Goal: Task Accomplishment & Management: Use online tool/utility

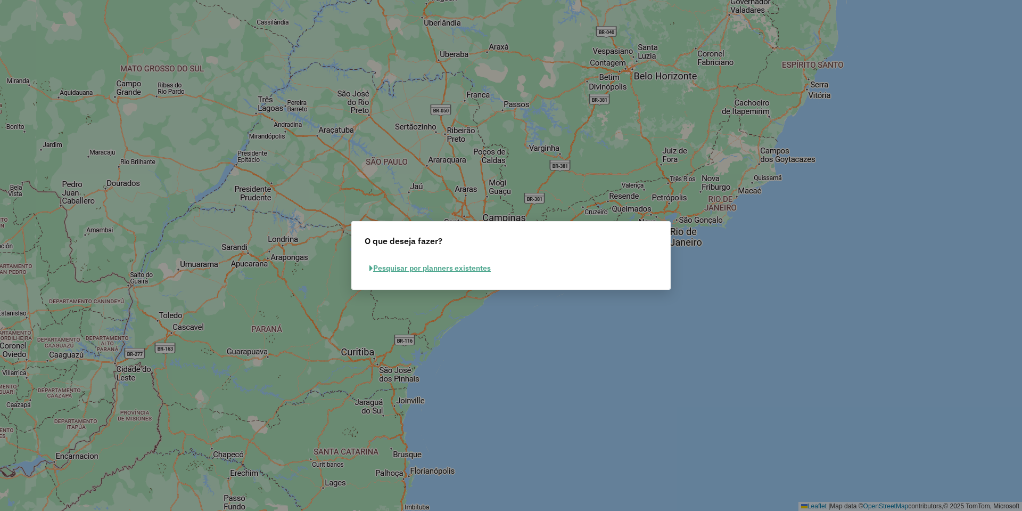
click at [445, 271] on button "Pesquisar por planners existentes" at bounding box center [430, 268] width 131 height 17
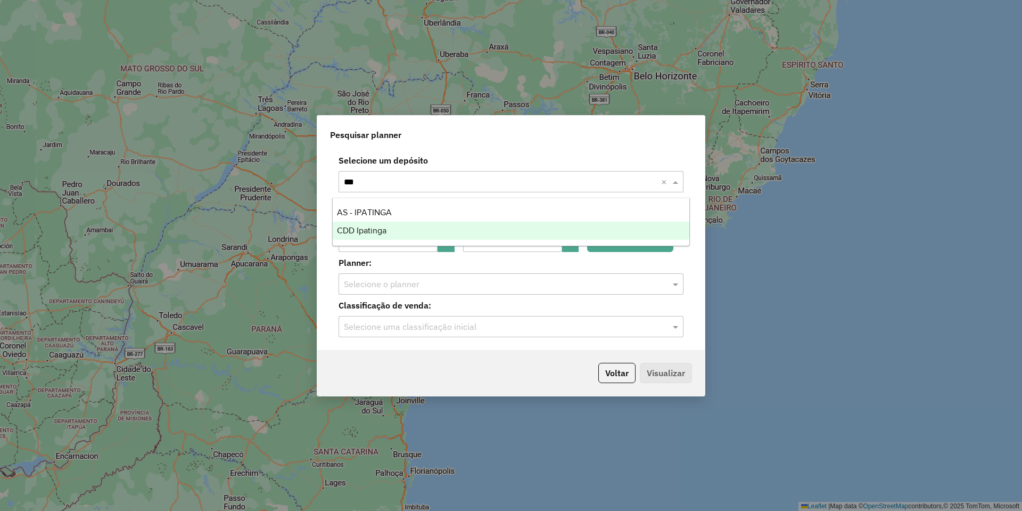
type input "****"
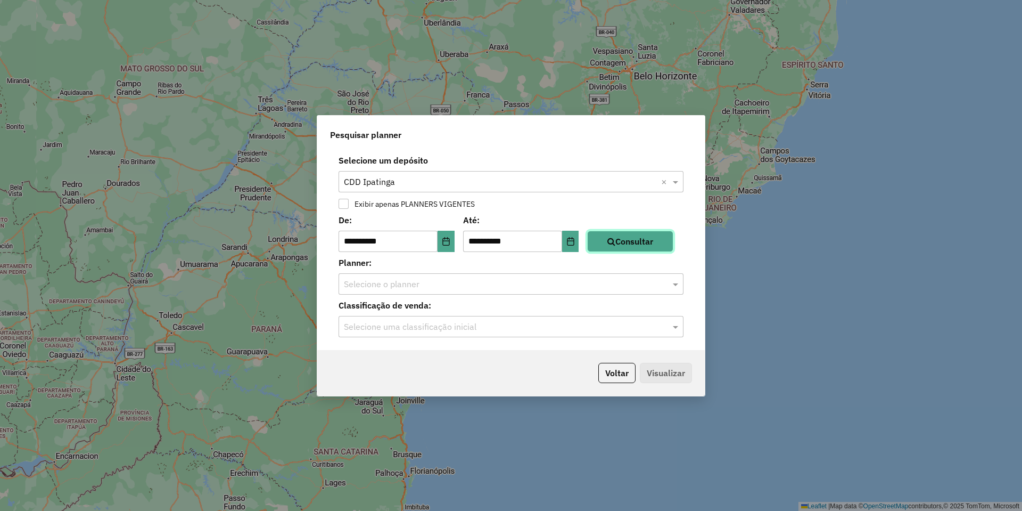
click at [628, 242] on button "Consultar" at bounding box center [630, 241] width 86 height 21
click at [584, 284] on input "text" at bounding box center [500, 284] width 313 height 13
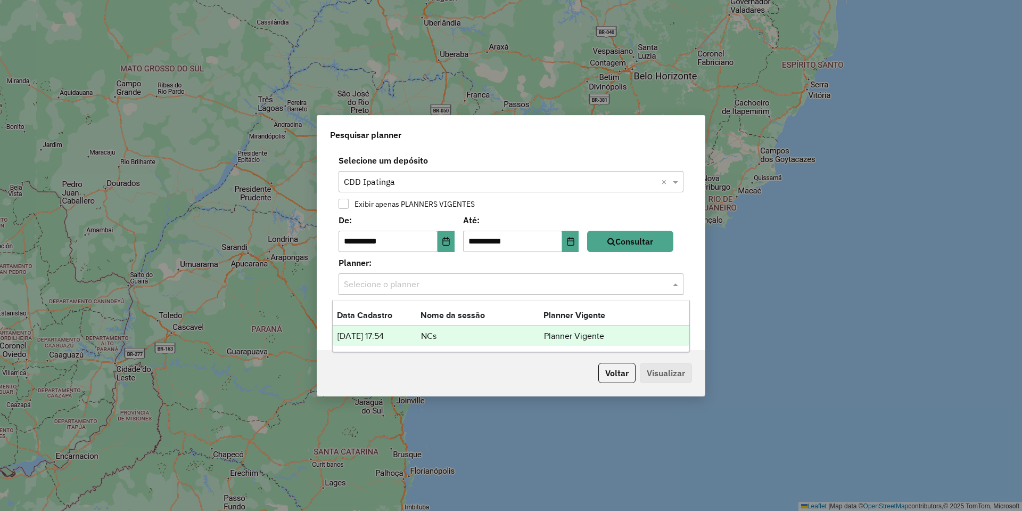
click at [501, 336] on td "NCs" at bounding box center [482, 336] width 123 height 14
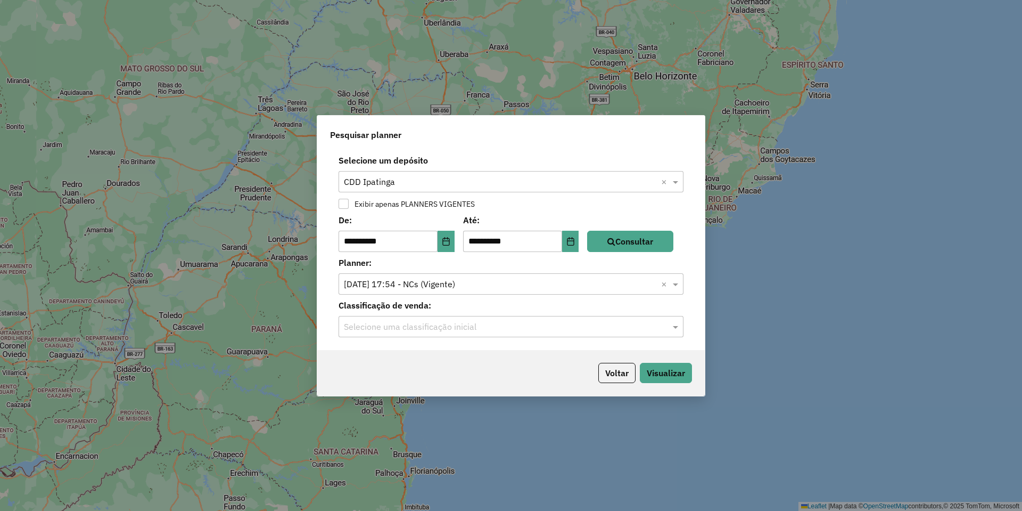
click at [433, 330] on input "text" at bounding box center [500, 326] width 313 height 13
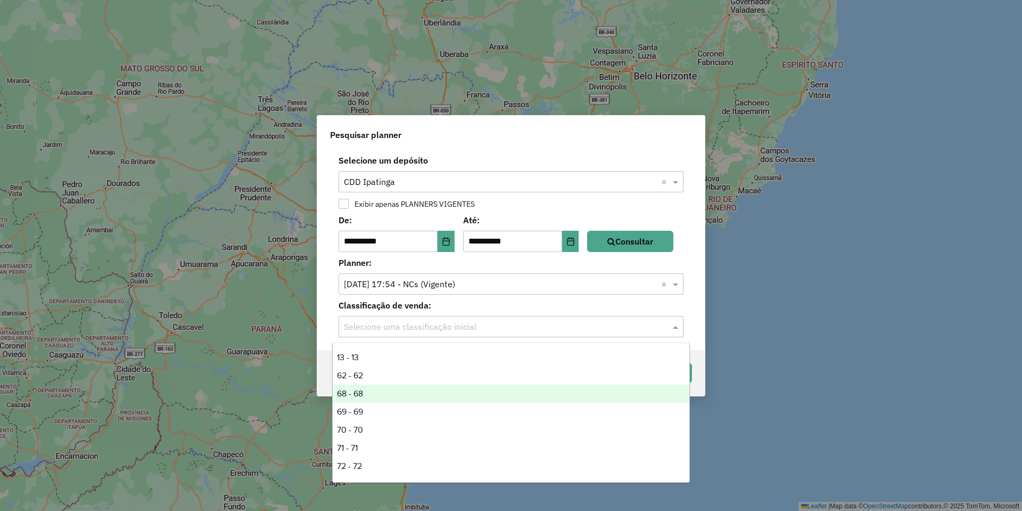
scroll to position [177, 0]
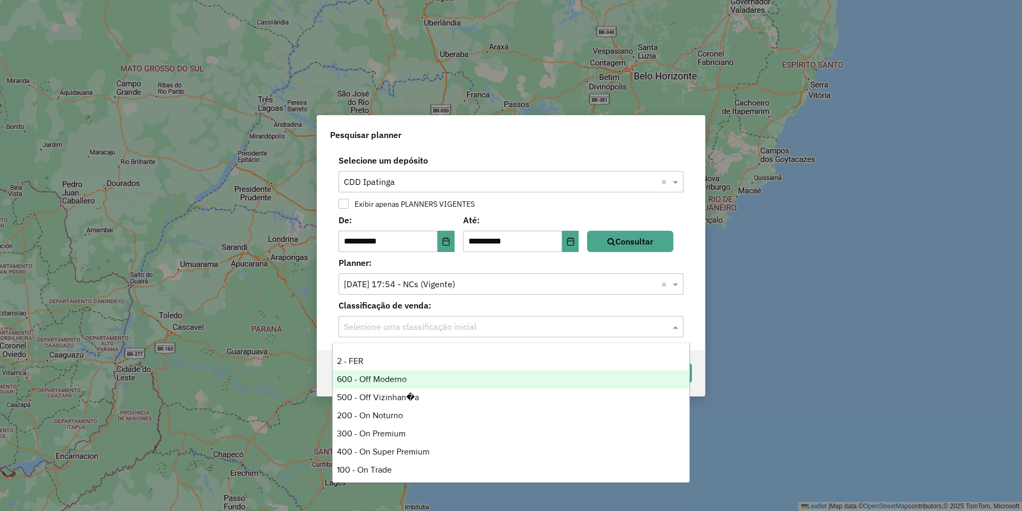
click at [399, 384] on div "600 - Off Moderno" at bounding box center [511, 379] width 357 height 18
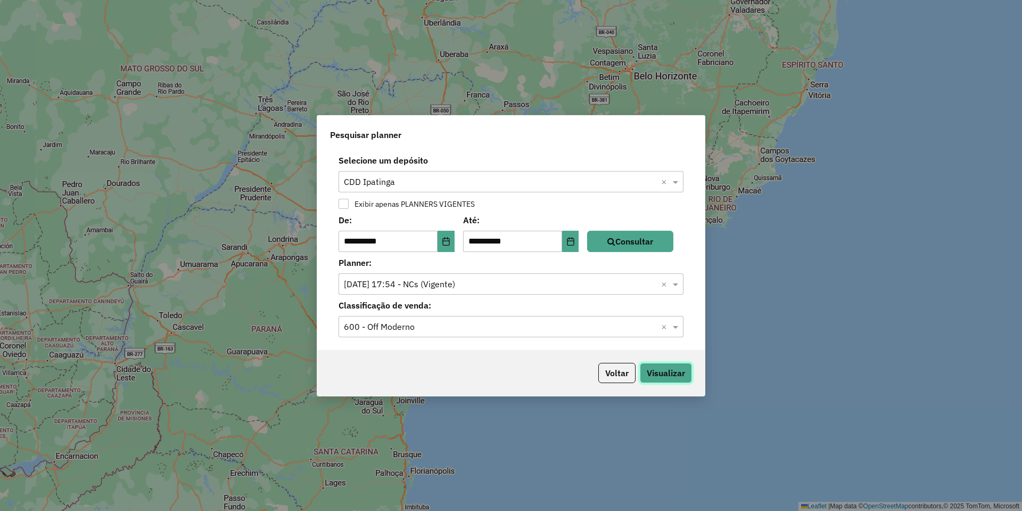
click at [644, 371] on button "Visualizar" at bounding box center [666, 373] width 52 height 20
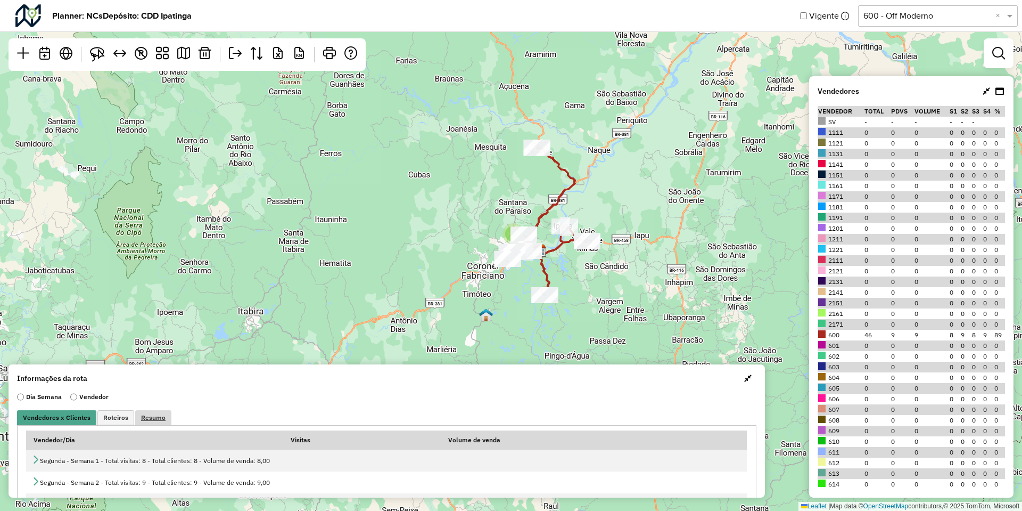
click at [155, 414] on span "Resumo" at bounding box center [153, 417] width 24 height 6
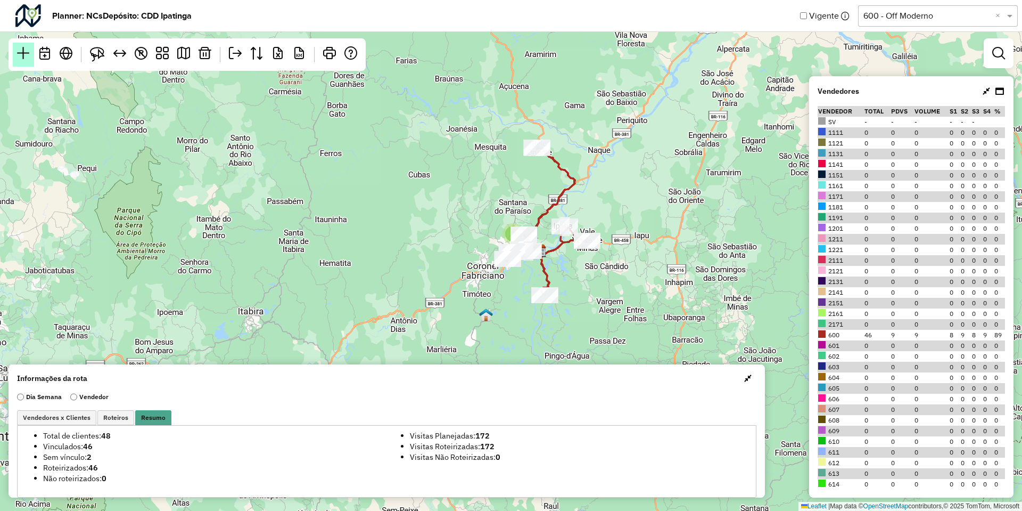
click at [31, 60] on link at bounding box center [23, 55] width 21 height 24
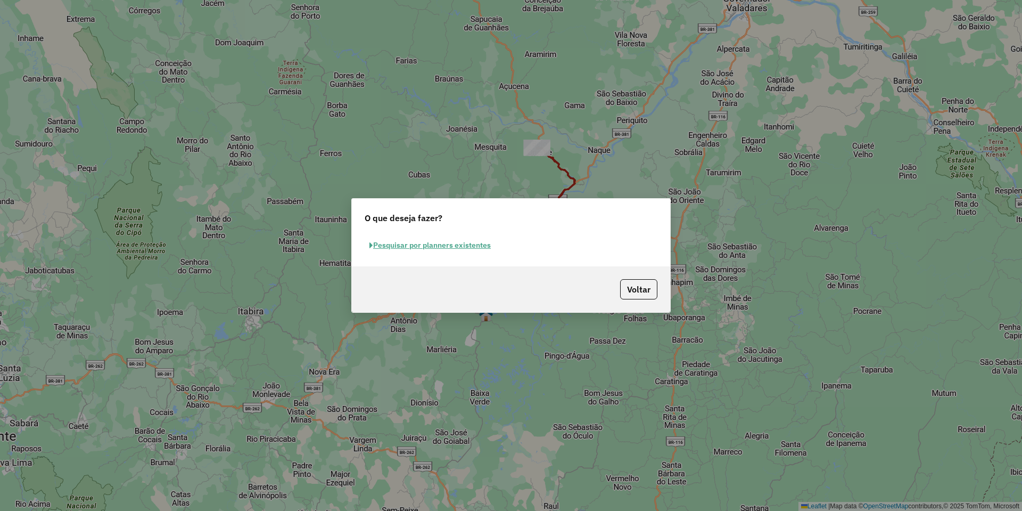
click at [380, 241] on button "Pesquisar por planners existentes" at bounding box center [430, 245] width 131 height 17
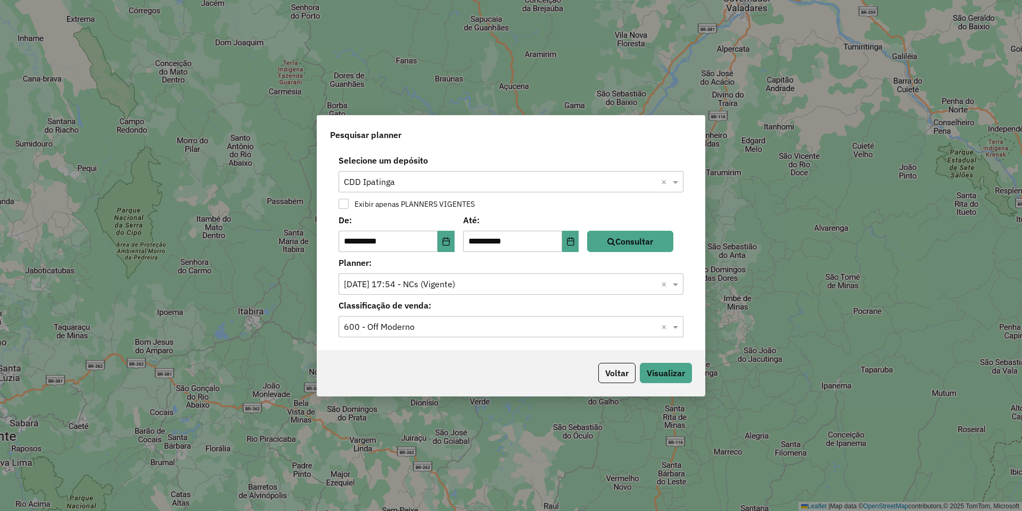
click at [423, 185] on input "text" at bounding box center [500, 182] width 313 height 13
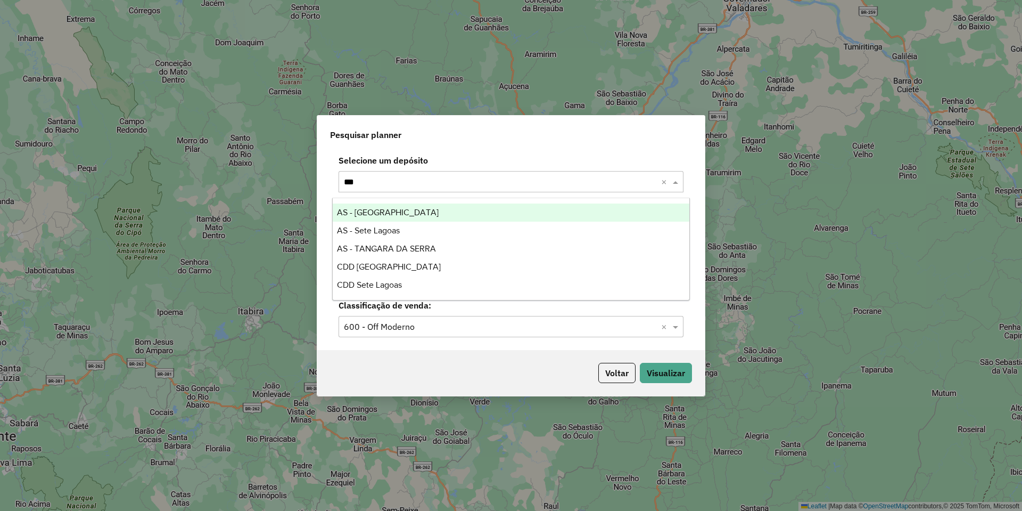
type input "****"
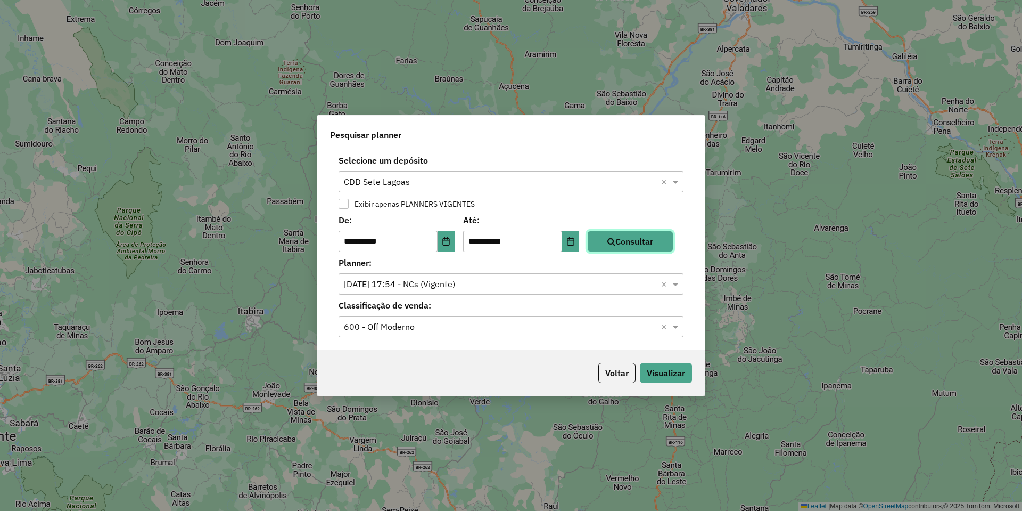
click at [627, 236] on button "Consultar" at bounding box center [630, 241] width 86 height 21
click at [531, 284] on input "text" at bounding box center [500, 284] width 313 height 13
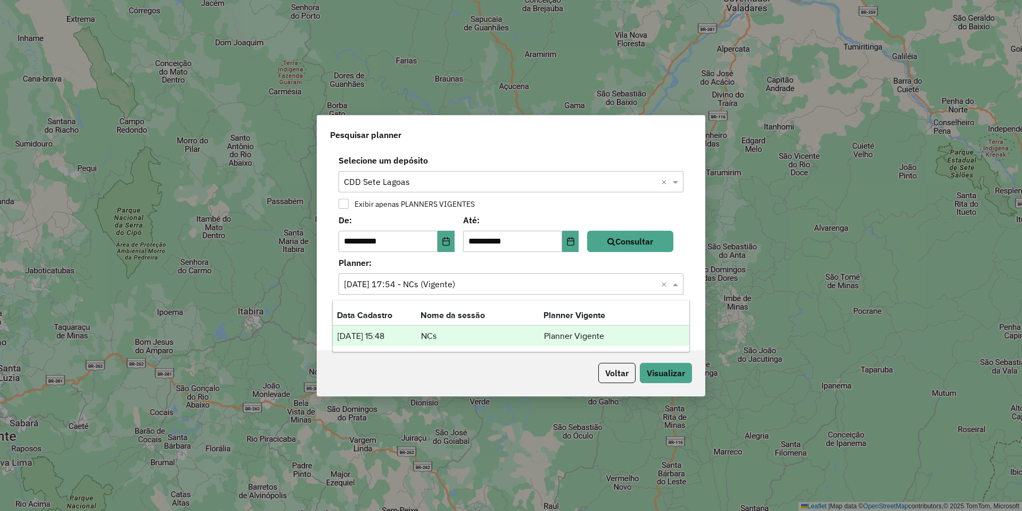
click at [497, 334] on td "NCs" at bounding box center [482, 336] width 123 height 14
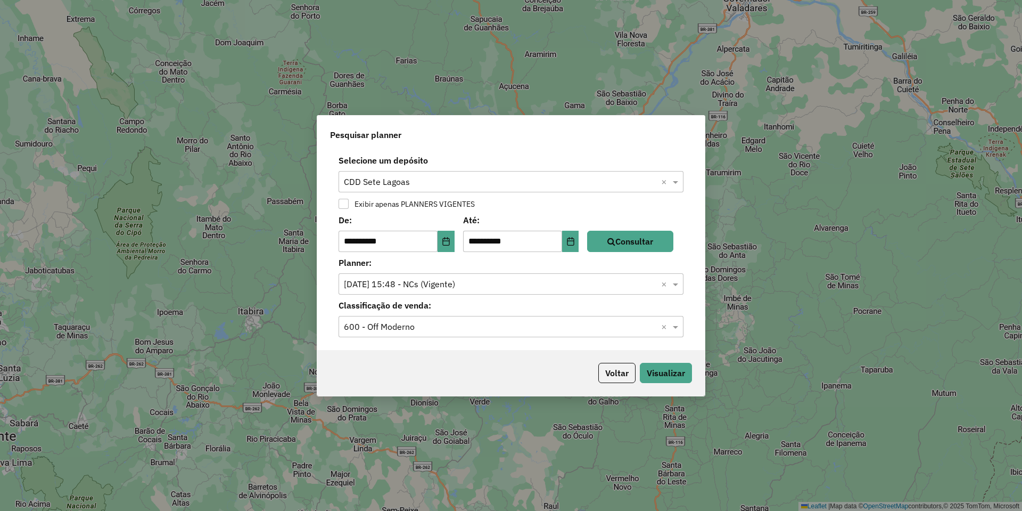
click at [496, 333] on div "Selecione uma classificação inicial 600 - Off Moderno ×" at bounding box center [511, 326] width 345 height 21
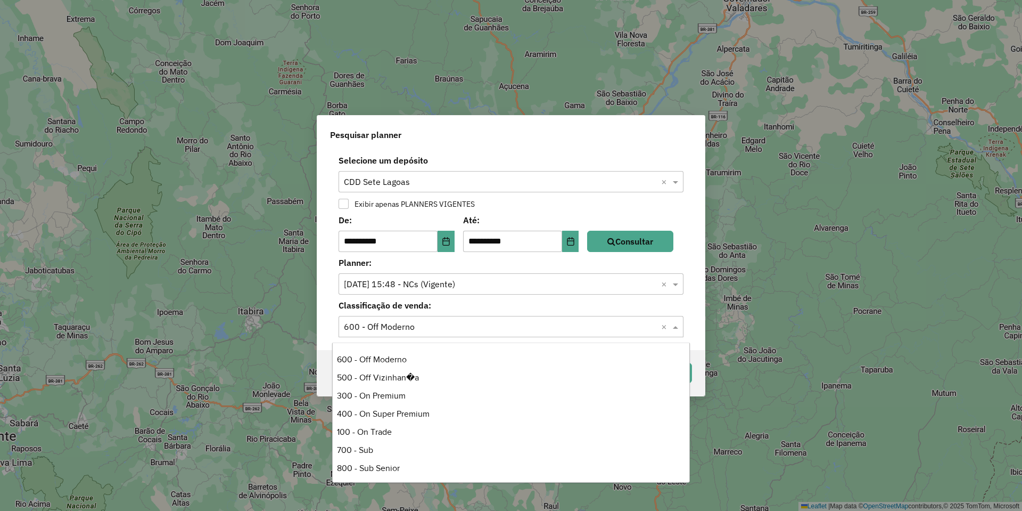
scroll to position [144, 0]
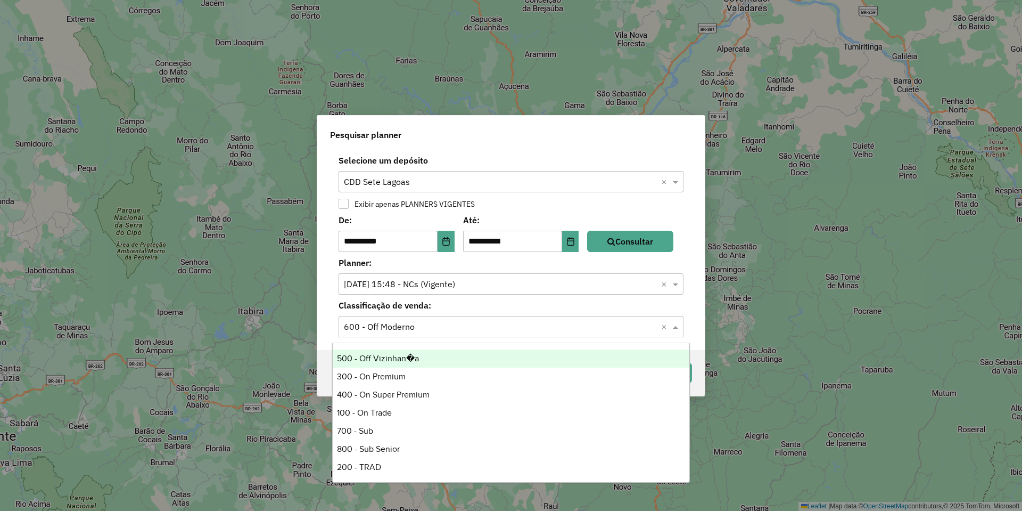
click at [432, 365] on div "500 - Off Vizinhan�a" at bounding box center [511, 358] width 357 height 18
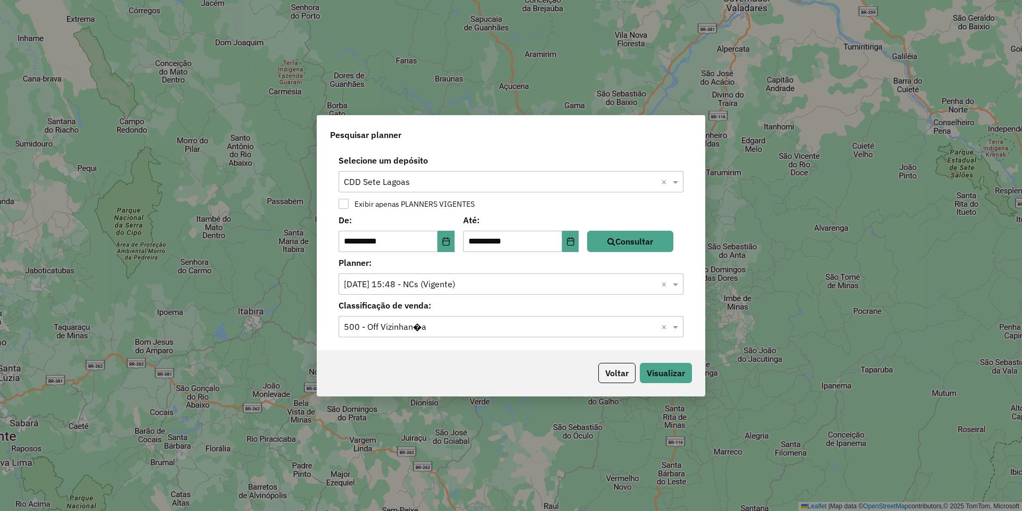
click at [512, 315] on div "Classificação de venda: Selecione uma classificação inicial 500 - Off Vizinhan�…" at bounding box center [511, 318] width 375 height 38
click at [503, 323] on input "text" at bounding box center [500, 326] width 313 height 13
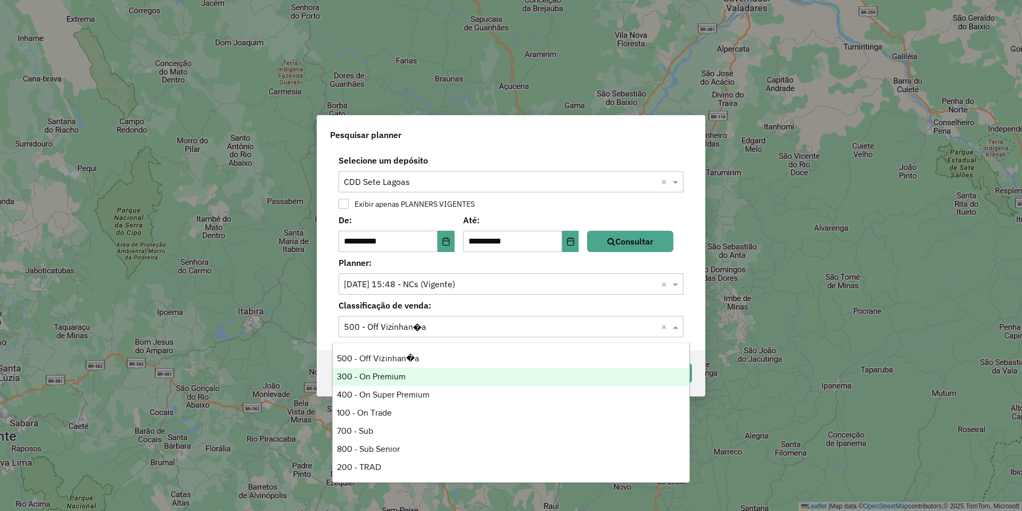
scroll to position [55, 0]
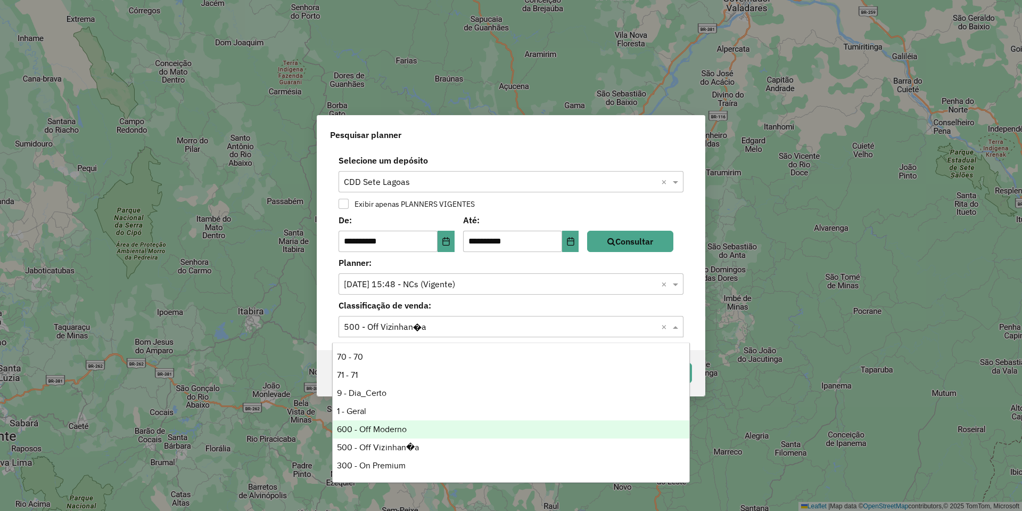
click at [399, 432] on div "600 - Off Moderno" at bounding box center [511, 429] width 357 height 18
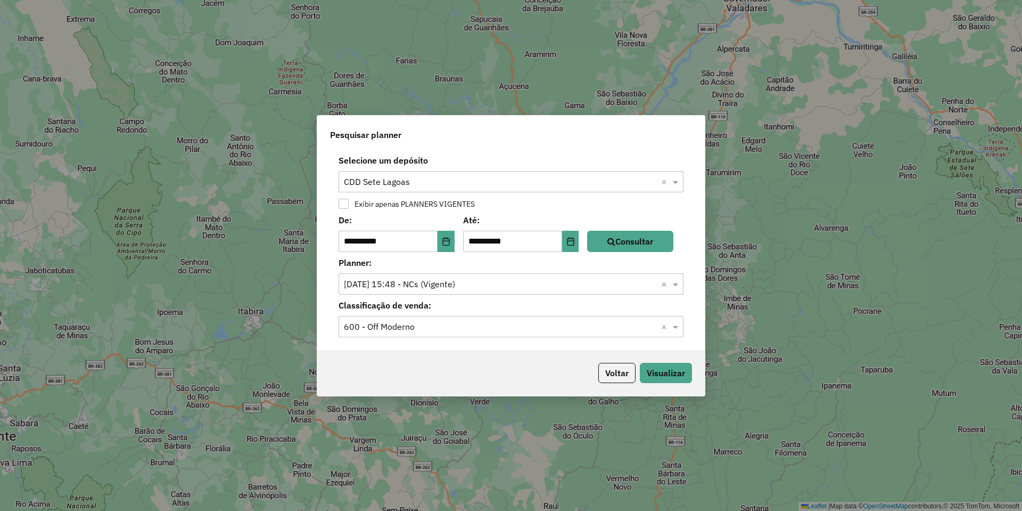
click at [488, 366] on div "Voltar Visualizar" at bounding box center [511, 373] width 388 height 46
click at [648, 374] on button "Visualizar" at bounding box center [666, 373] width 52 height 20
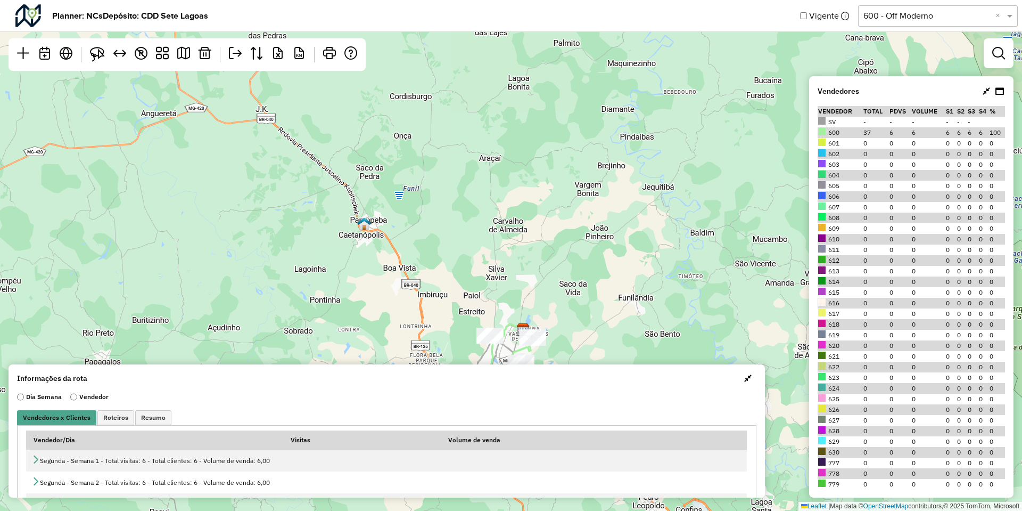
click at [563, 237] on div "2 ↦ Leaflet | Map data © OpenStreetMap contributors,© 2025 TomTom, Microsoft" at bounding box center [511, 255] width 1022 height 511
click at [660, 64] on div "2 ↦ Leaflet | Map data © OpenStreetMap contributors,© 2025 TomTom, Microsoft" at bounding box center [511, 255] width 1022 height 511
click at [155, 419] on span "Resumo" at bounding box center [153, 417] width 24 height 6
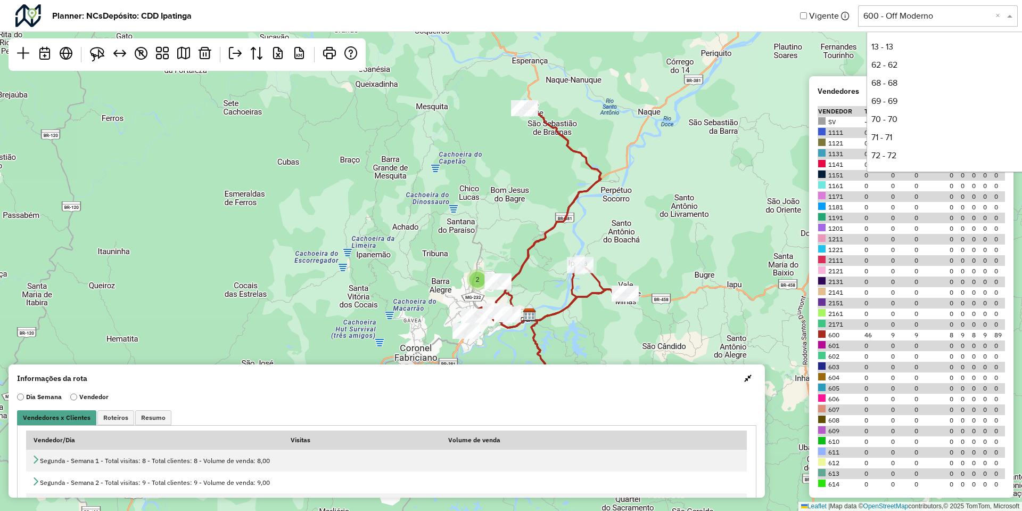
click at [950, 20] on input "text" at bounding box center [928, 16] width 128 height 13
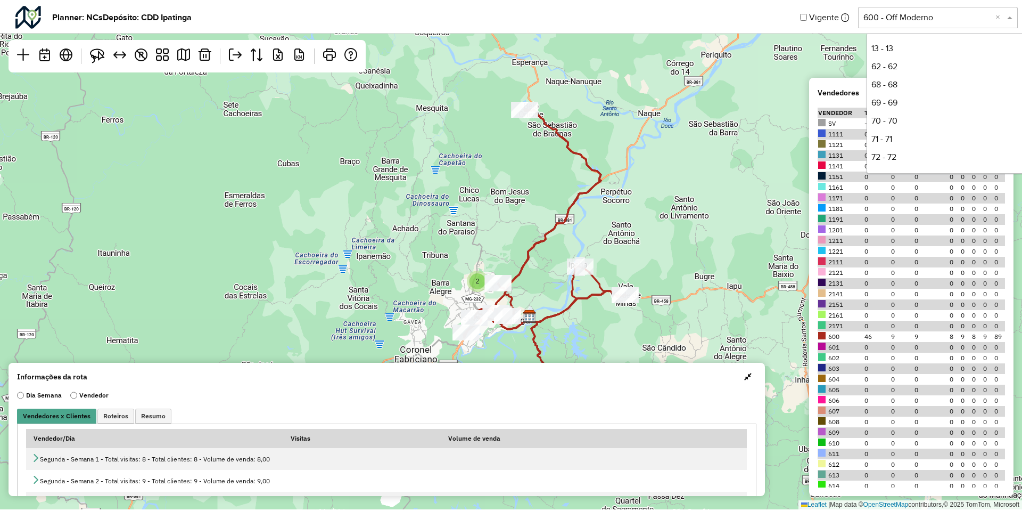
scroll to position [199, 0]
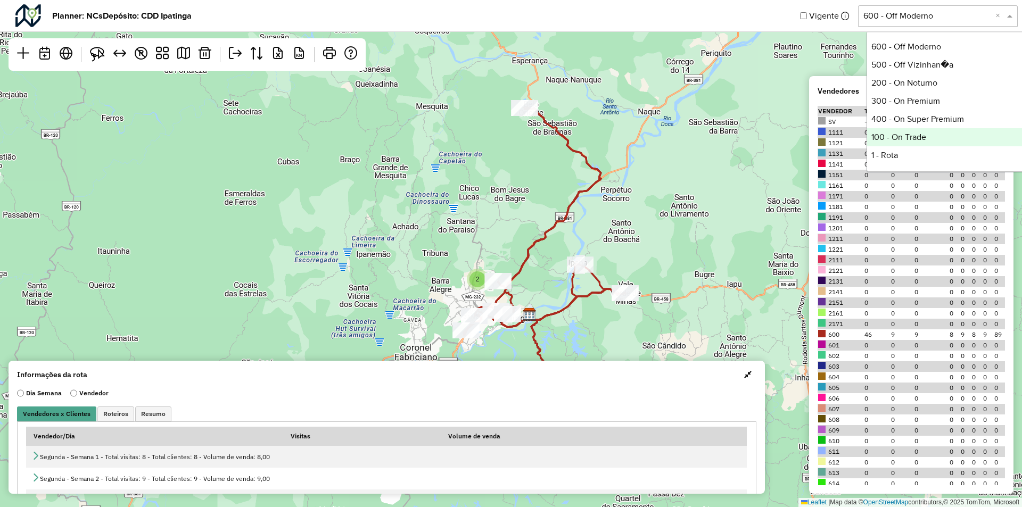
drag, startPoint x: 915, startPoint y: 130, endPoint x: 915, endPoint y: 124, distance: 6.4
click at [916, 130] on div "100 - On Trade" at bounding box center [946, 137] width 159 height 18
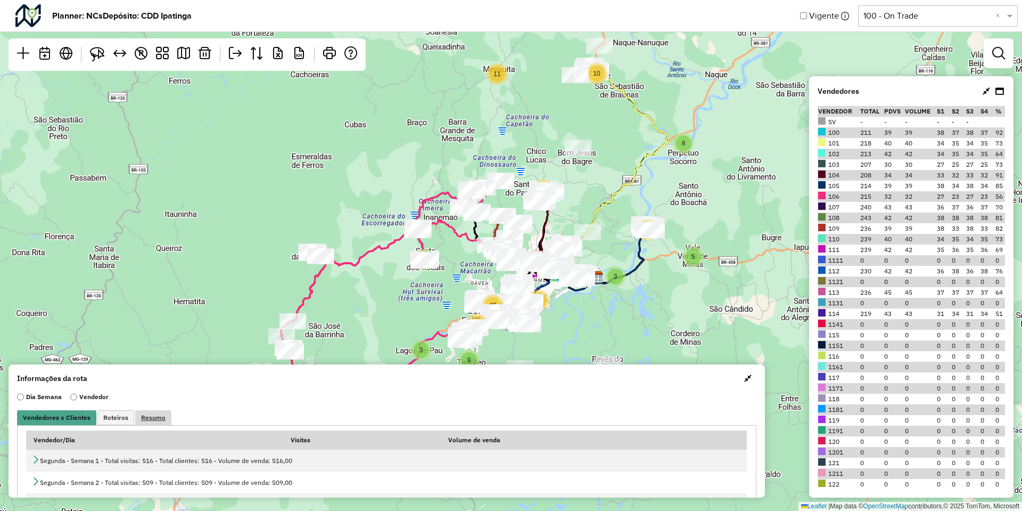
click at [147, 410] on link "Resumo" at bounding box center [153, 417] width 36 height 15
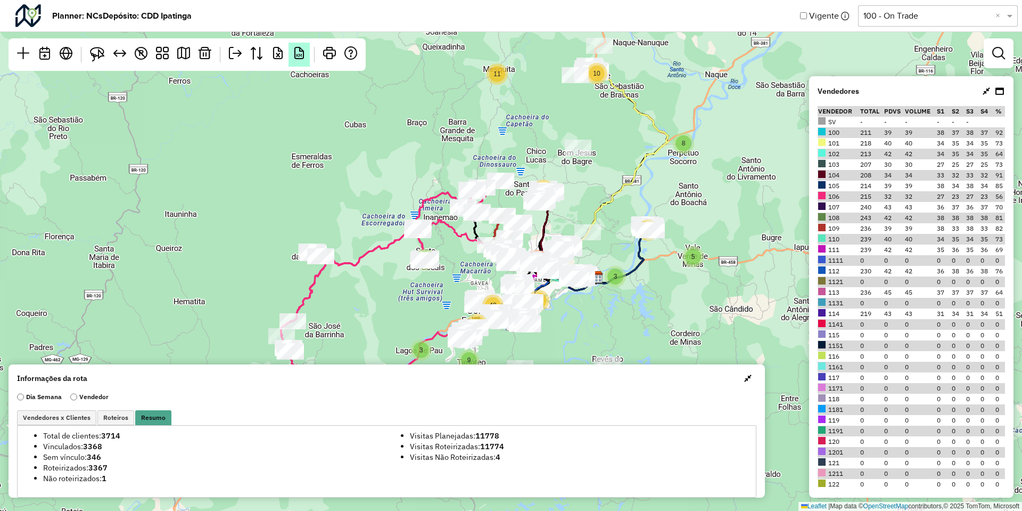
click at [298, 54] on span "KM" at bounding box center [299, 55] width 6 height 4
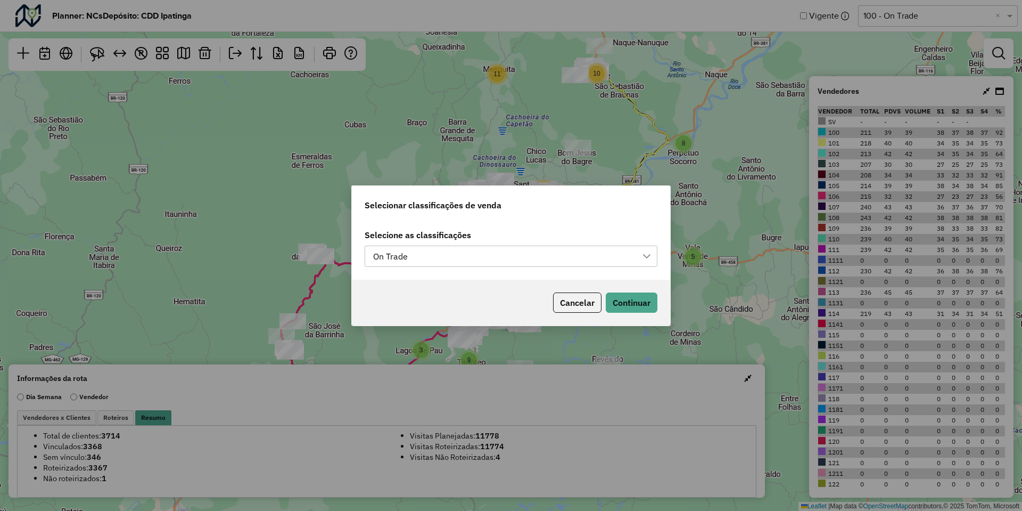
scroll to position [8, 48]
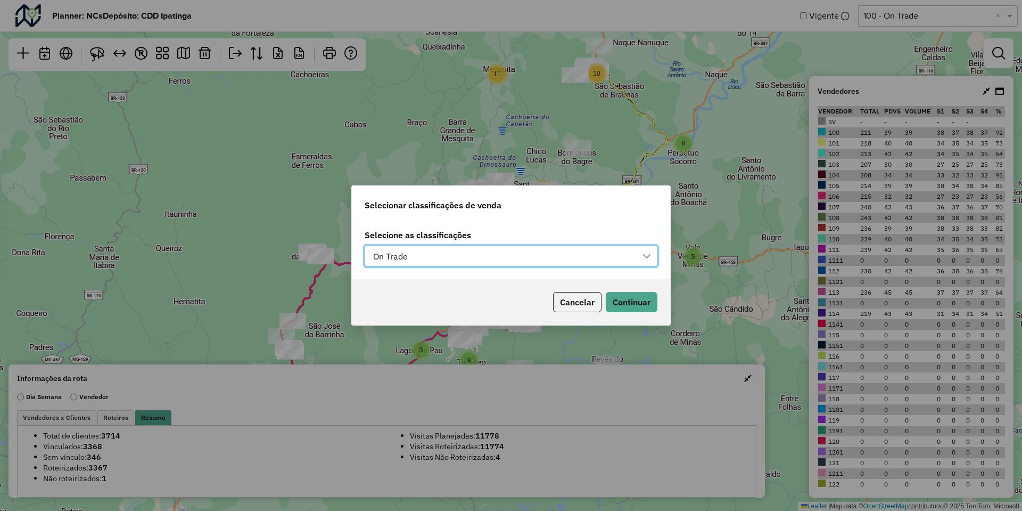
click at [460, 260] on div "On Trade" at bounding box center [502, 256] width 267 height 20
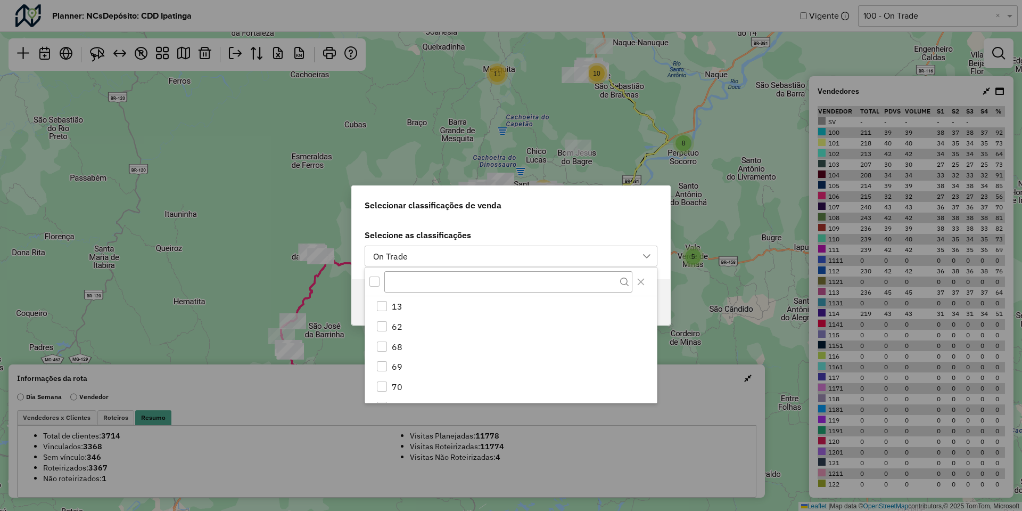
scroll to position [235, 0]
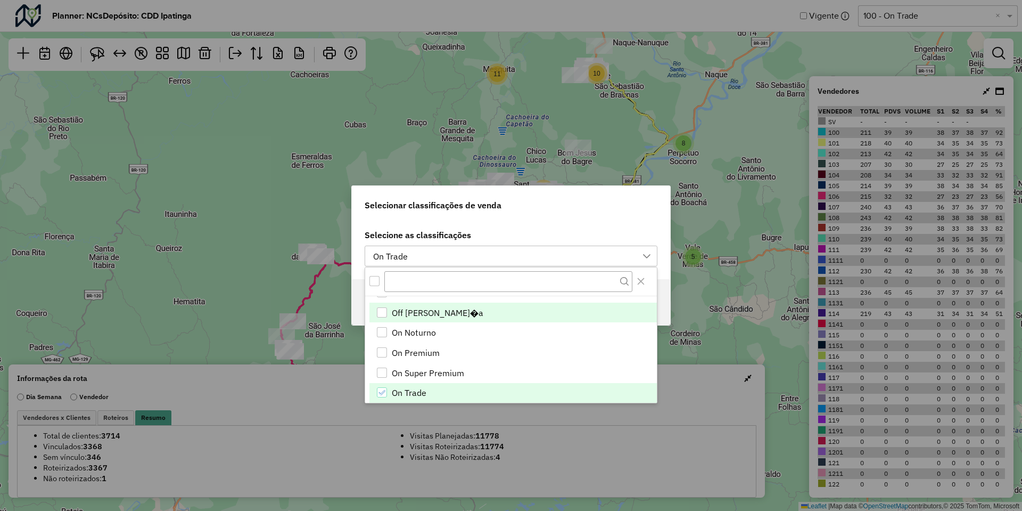
click at [467, 320] on li "Off Vizinhan�a" at bounding box center [512, 312] width 287 height 20
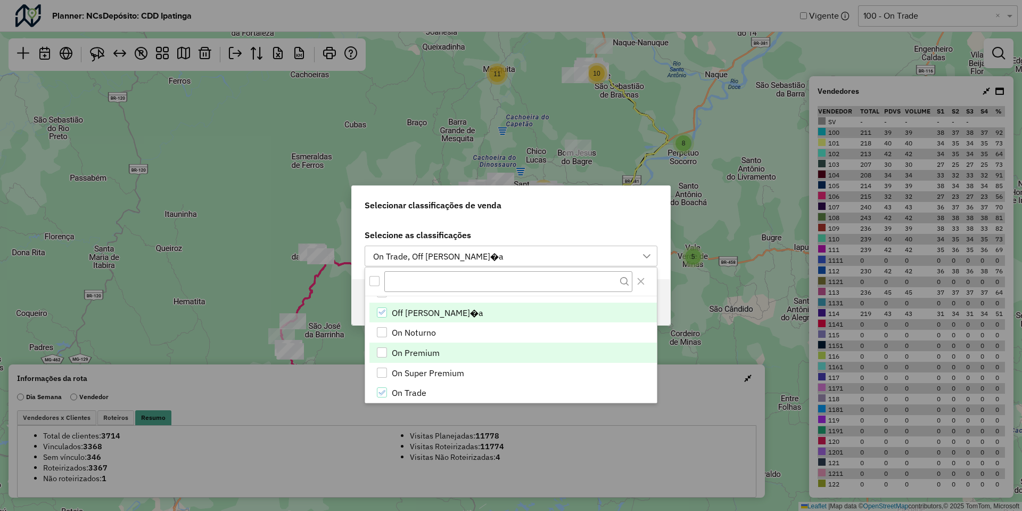
click at [440, 353] on li "On Premium" at bounding box center [512, 352] width 287 height 20
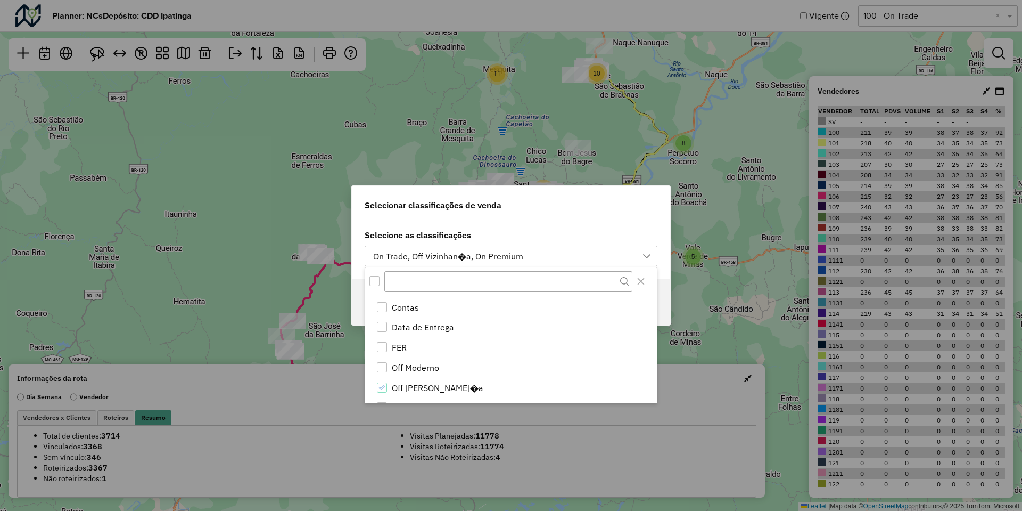
scroll to position [146, 0]
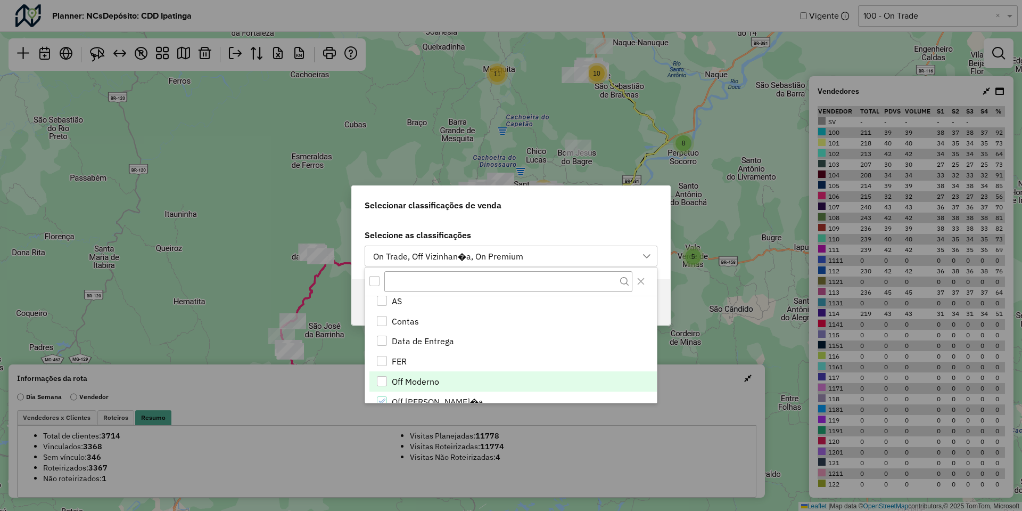
click at [426, 375] on span "Off Moderno" at bounding box center [415, 381] width 47 height 13
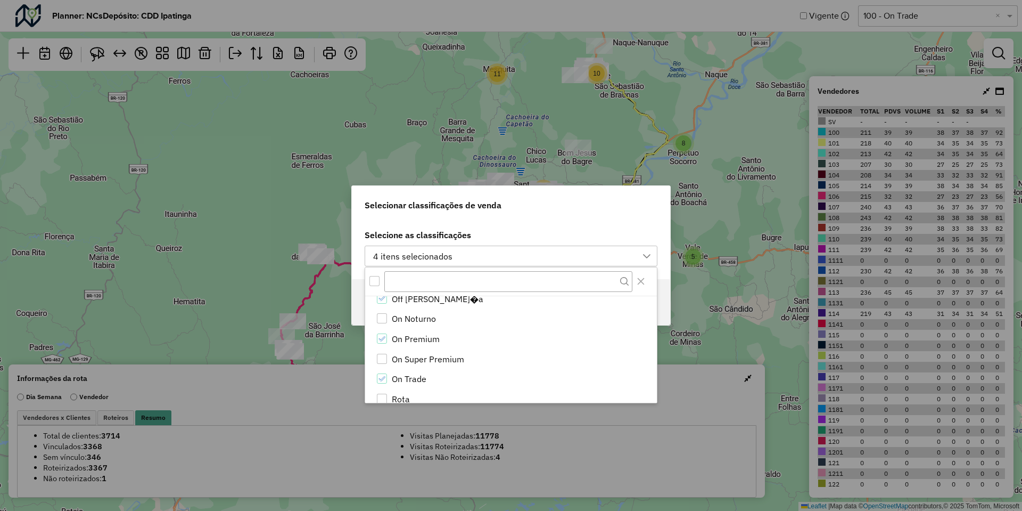
scroll to position [324, 0]
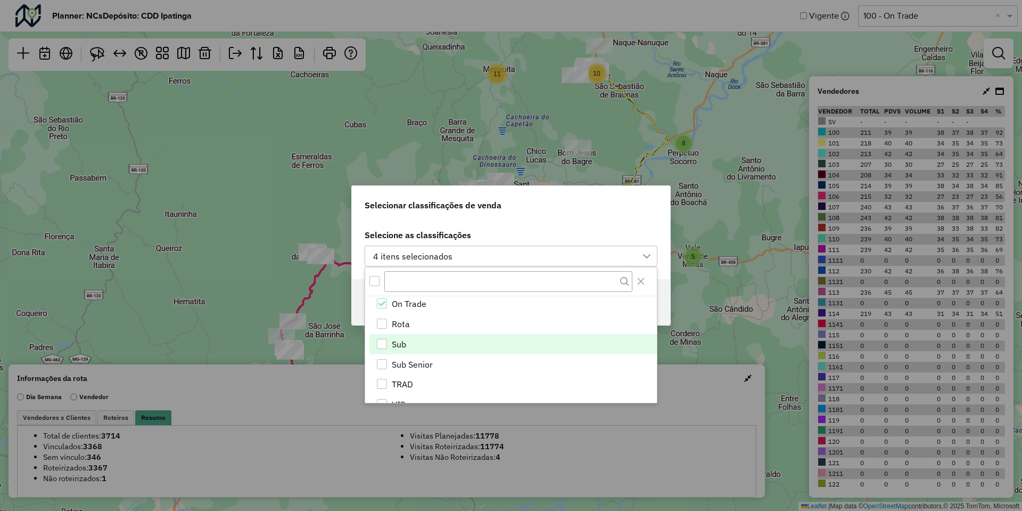
click at [443, 336] on li "Sub" at bounding box center [512, 344] width 287 height 20
click at [538, 232] on label "Selecione as classificações" at bounding box center [511, 234] width 293 height 13
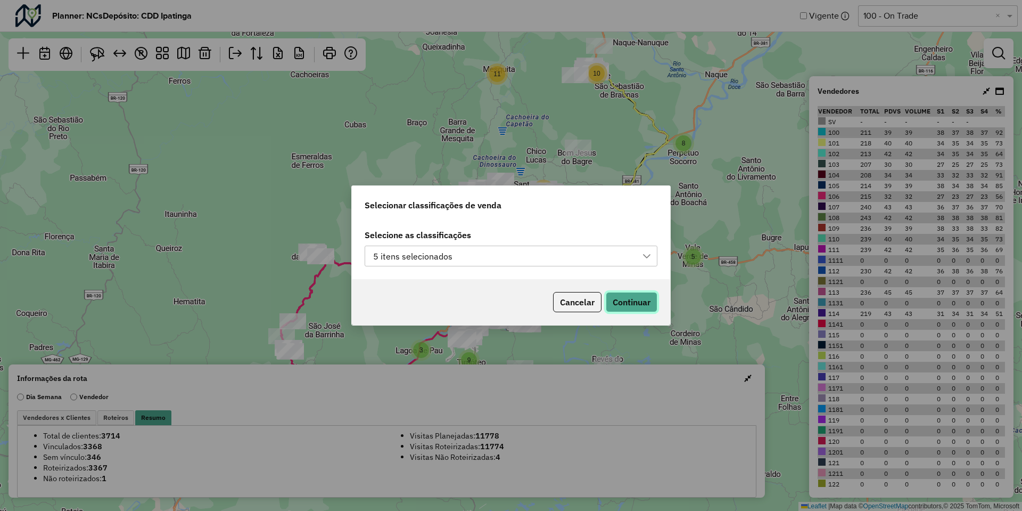
click at [620, 305] on button "Continuar" at bounding box center [632, 302] width 52 height 20
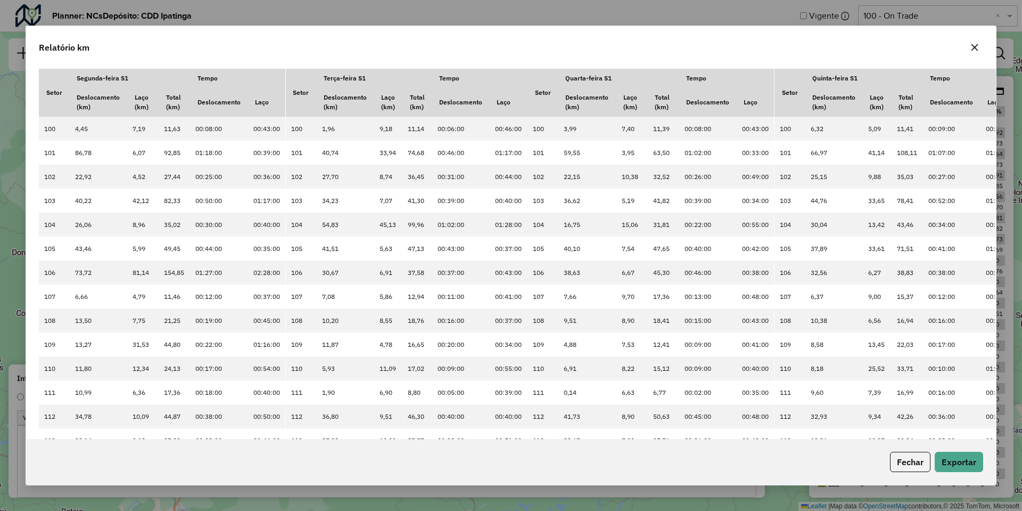
click at [970, 451] on div "Fechar Exportar" at bounding box center [511, 462] width 970 height 46
click at [959, 466] on button "Exportar" at bounding box center [959, 461] width 48 height 20
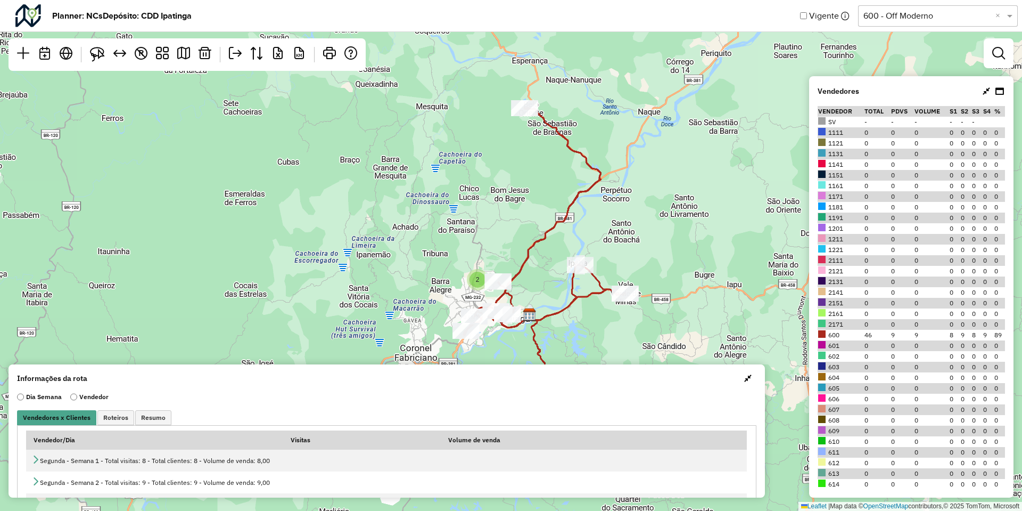
click at [905, 21] on input "text" at bounding box center [928, 16] width 128 height 13
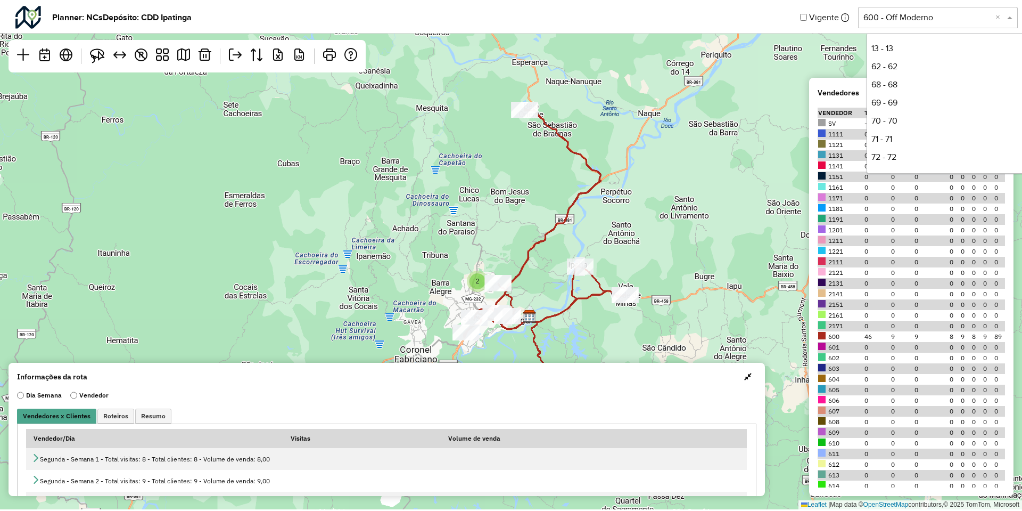
scroll to position [199, 0]
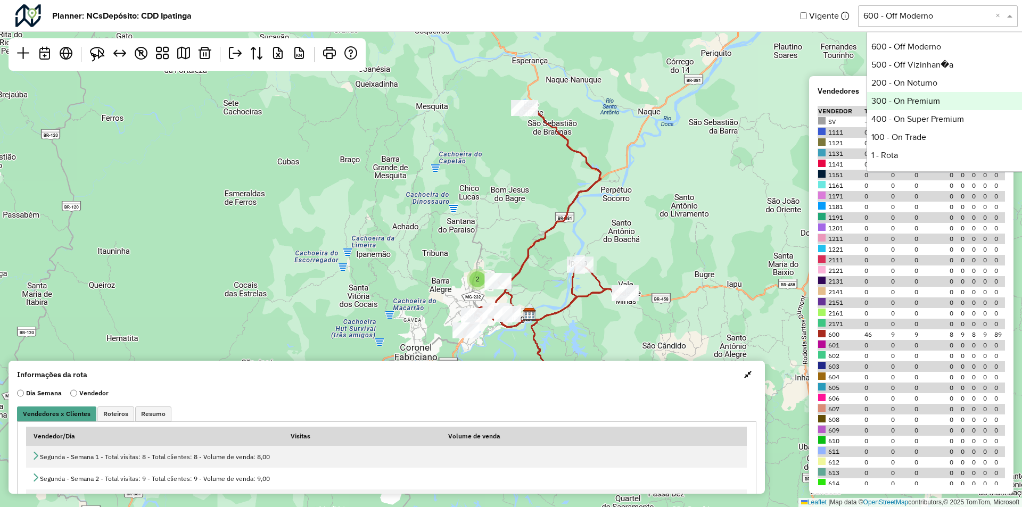
click at [911, 102] on div "300 - On Premium" at bounding box center [946, 101] width 159 height 18
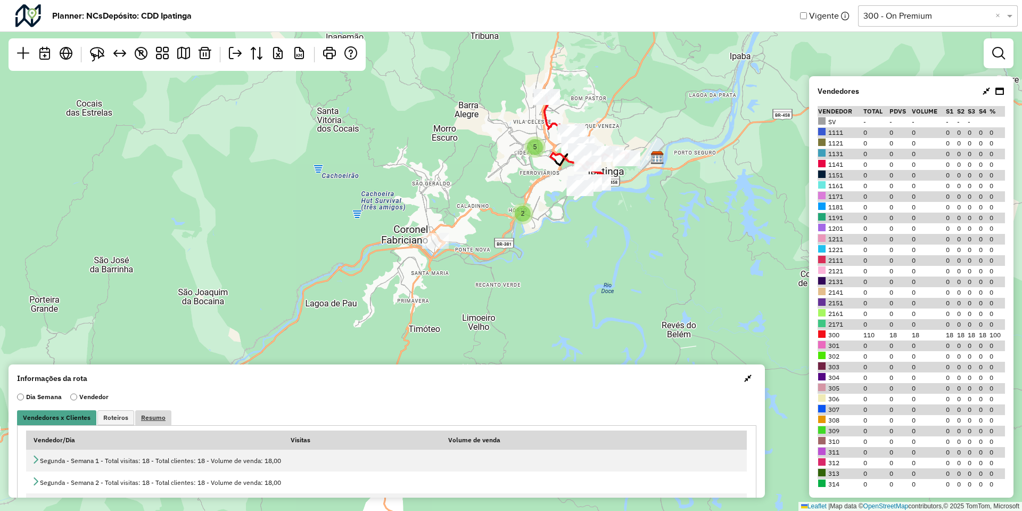
click at [167, 415] on link "Resumo" at bounding box center [153, 417] width 36 height 15
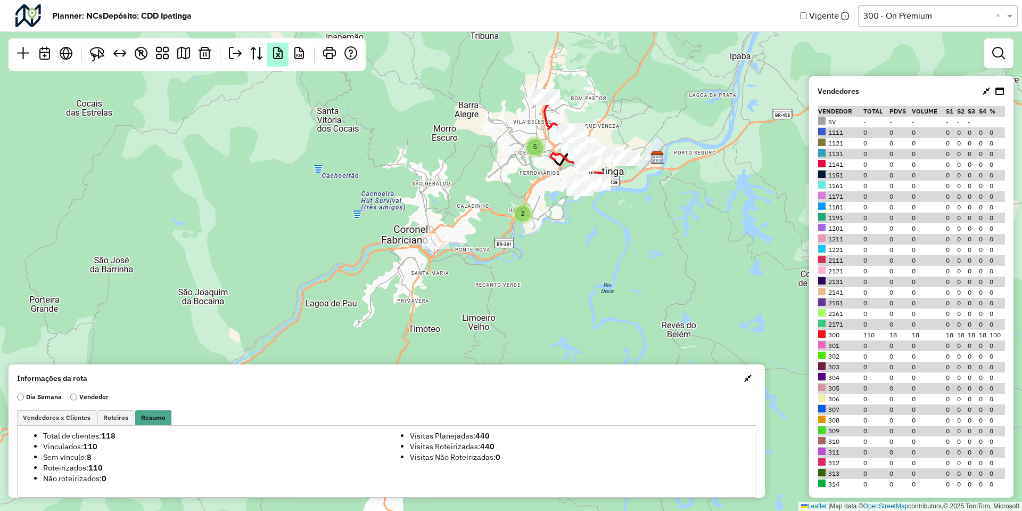
click at [282, 52] on em at bounding box center [278, 53] width 13 height 13
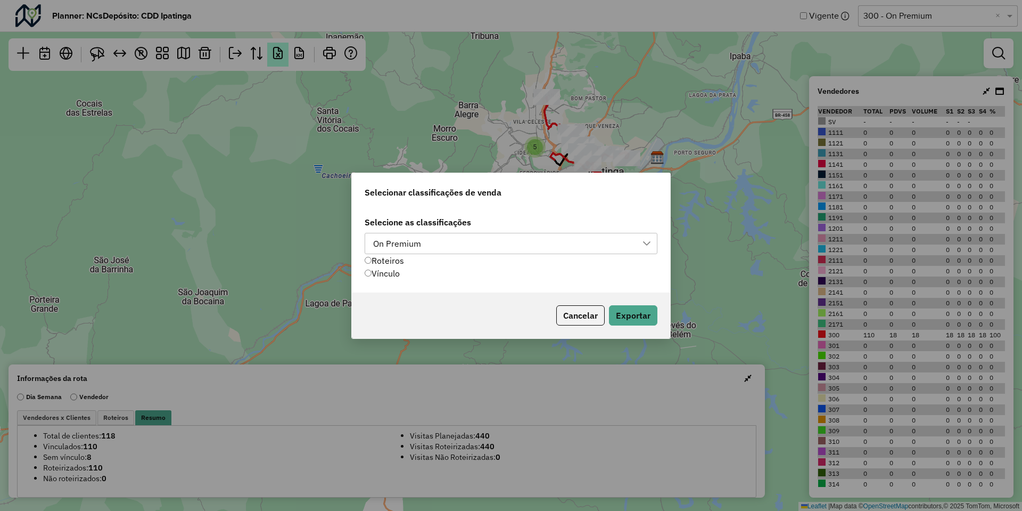
scroll to position [7, 48]
click at [361, 273] on div "Selecione as classificações On Premium Roteiros Vínculo" at bounding box center [511, 249] width 318 height 85
click at [398, 241] on div "On Premium" at bounding box center [396, 243] width 55 height 20
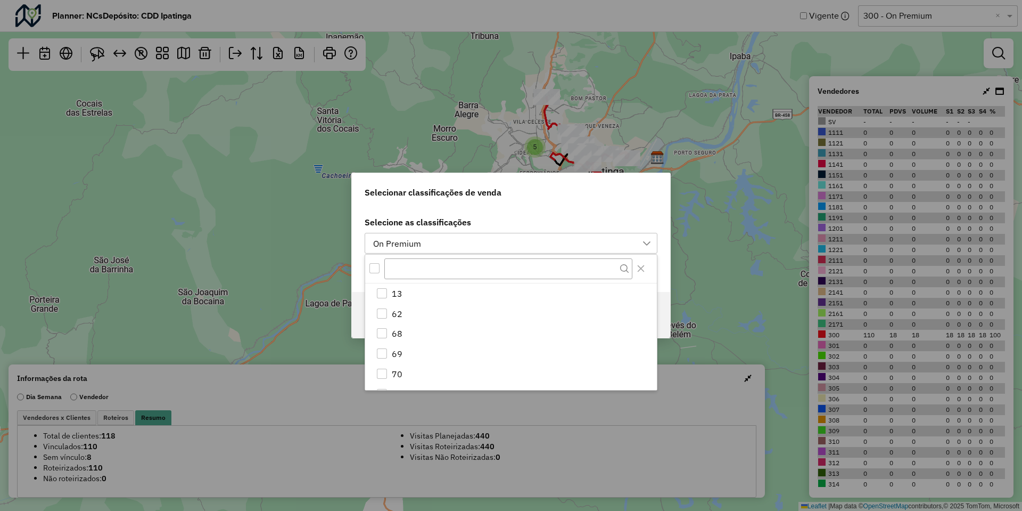
scroll to position [195, 0]
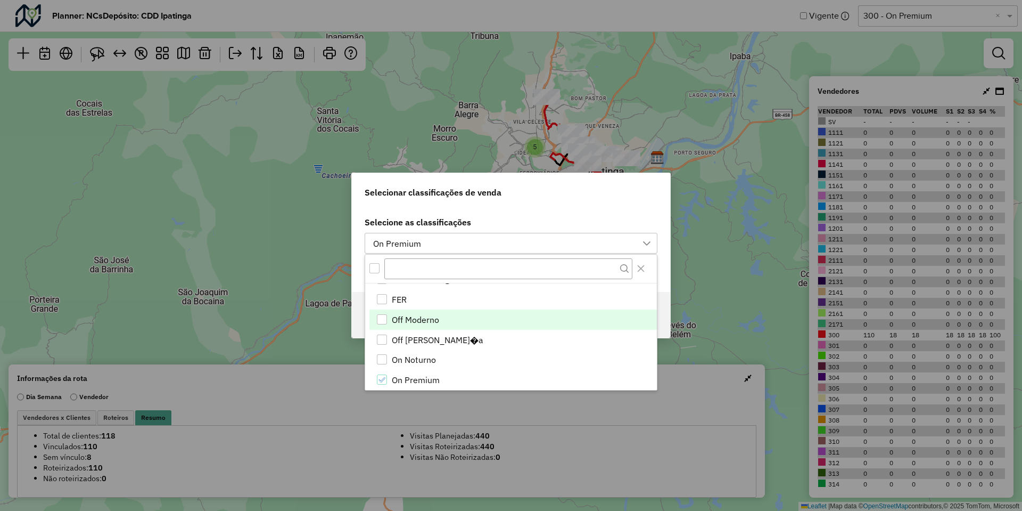
click at [422, 316] on span "Off Moderno" at bounding box center [415, 319] width 47 height 13
click at [419, 330] on li "Off Vizinhan�a" at bounding box center [512, 340] width 287 height 20
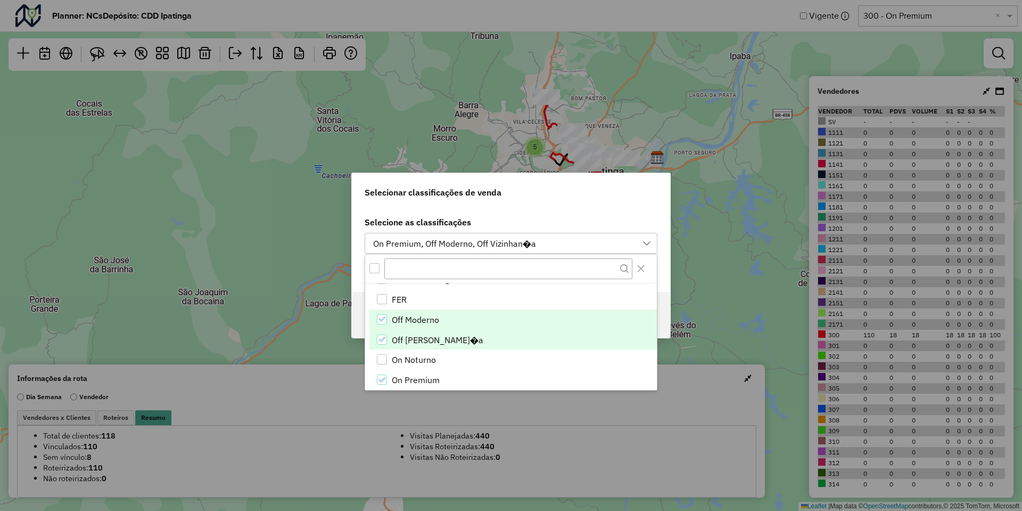
scroll to position [284, 0]
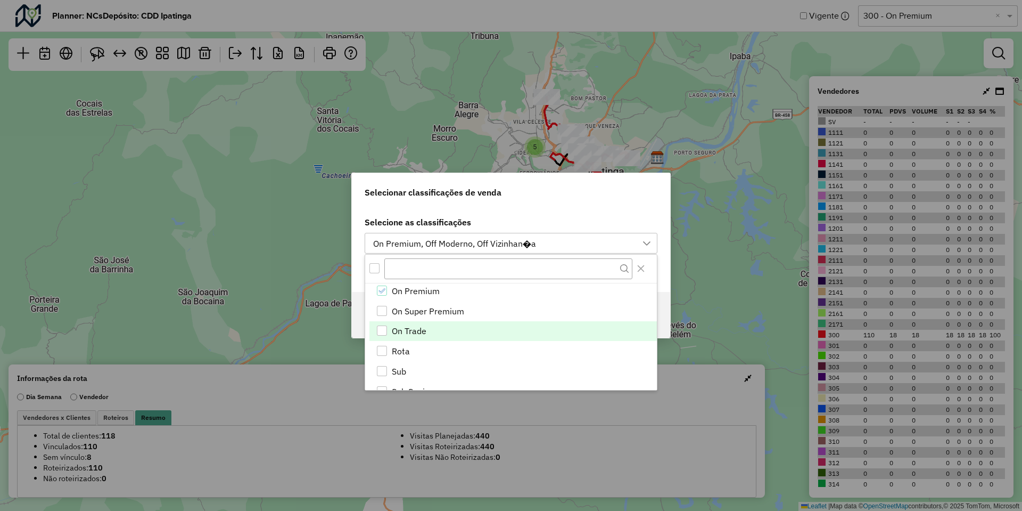
click at [414, 335] on span "On Trade" at bounding box center [409, 330] width 35 height 13
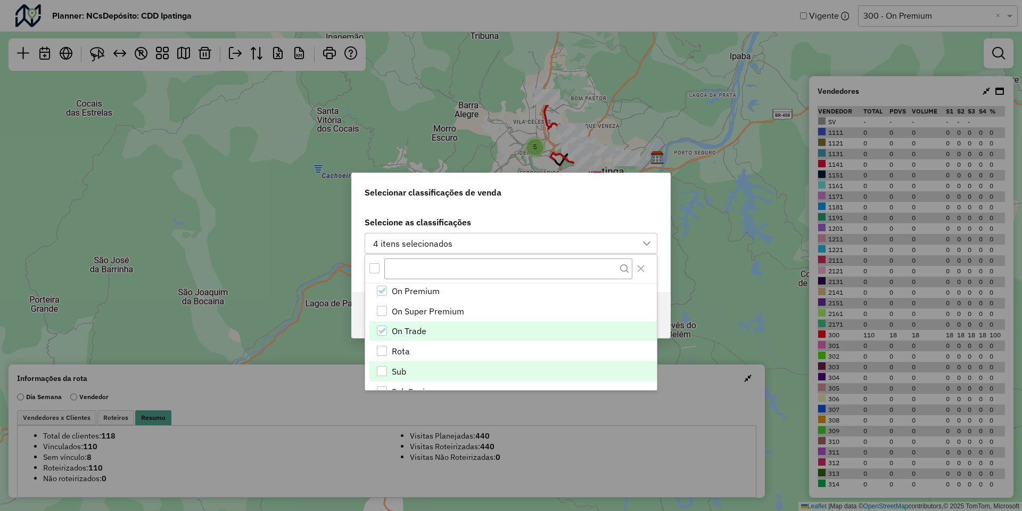
click at [406, 371] on span "Sub" at bounding box center [399, 371] width 14 height 13
click at [547, 202] on div "Selecionar classificações de venda" at bounding box center [511, 190] width 318 height 34
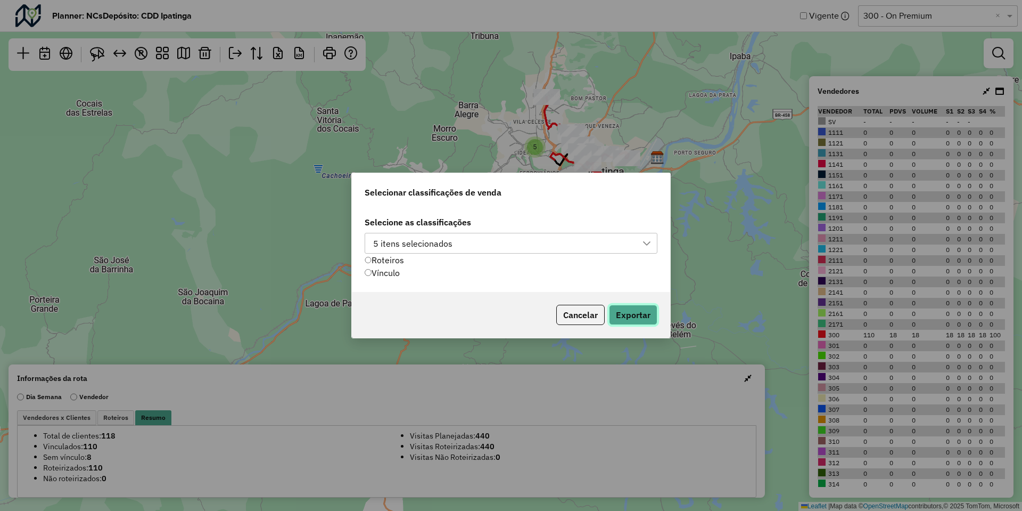
click at [636, 317] on button "Exportar" at bounding box center [633, 315] width 48 height 20
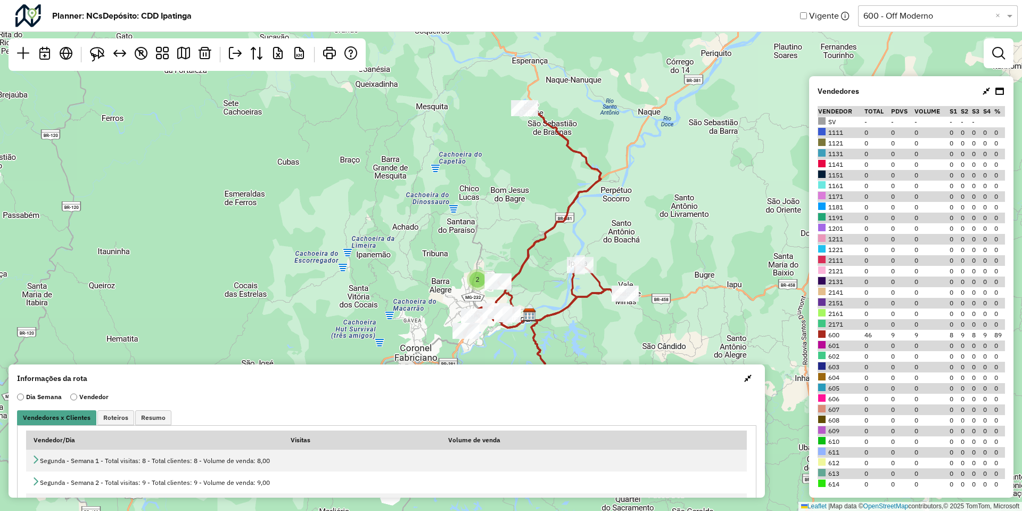
click at [904, 15] on input "text" at bounding box center [928, 16] width 128 height 13
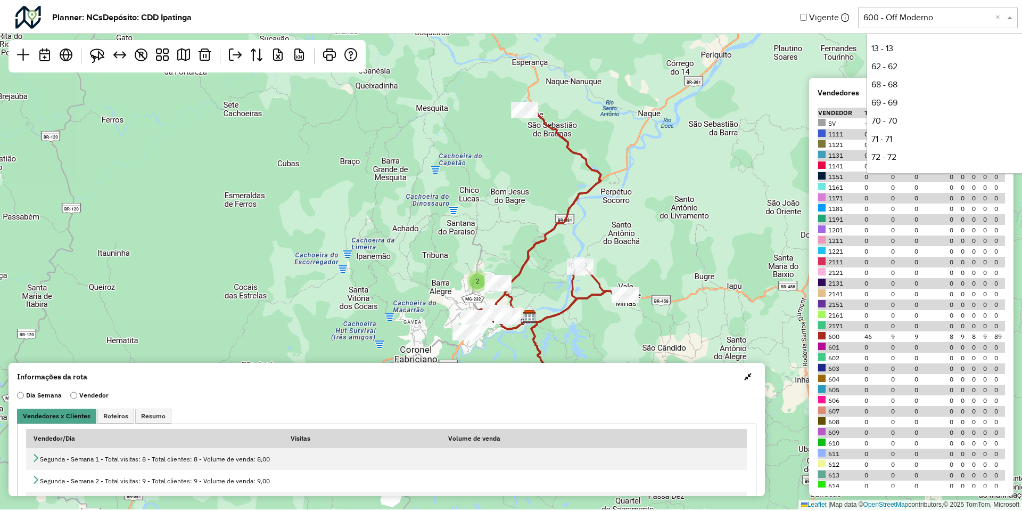
scroll to position [199, 0]
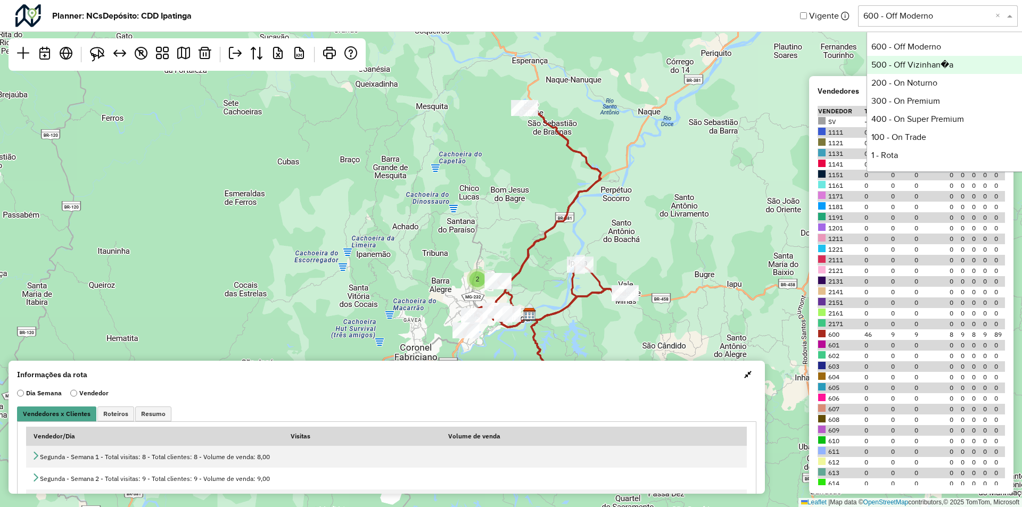
click at [898, 61] on div "500 - Off Vizinhan�a" at bounding box center [946, 65] width 159 height 18
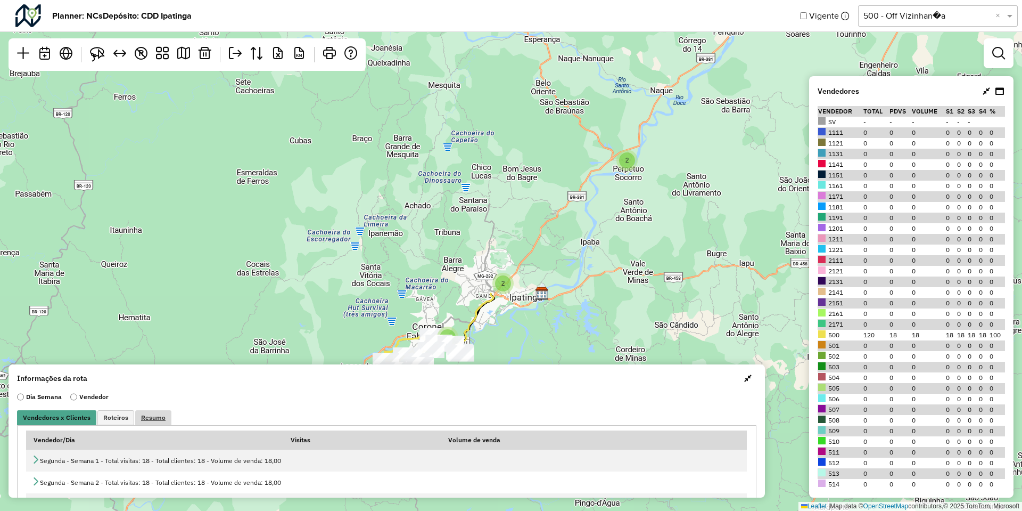
click at [152, 423] on link "Resumo" at bounding box center [153, 417] width 36 height 15
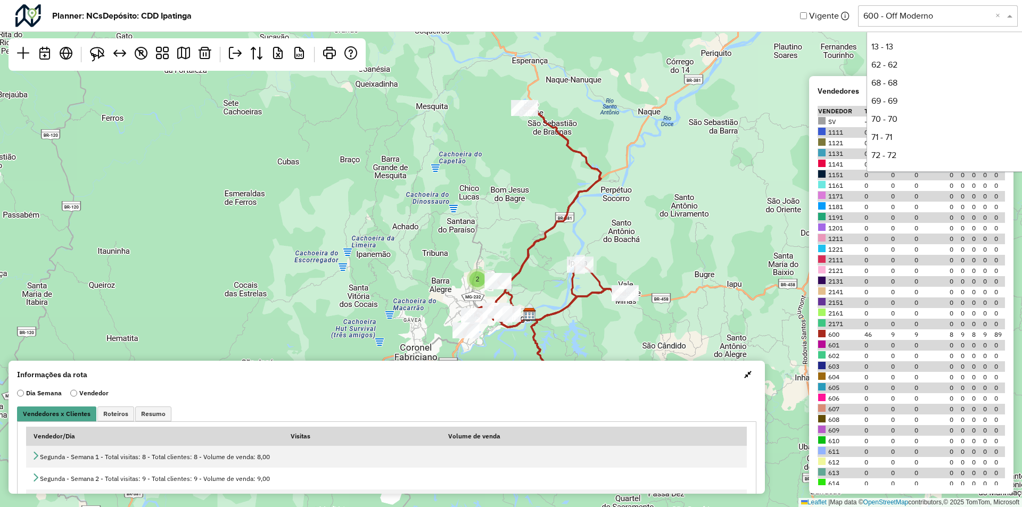
click at [914, 11] on input "text" at bounding box center [928, 16] width 128 height 13
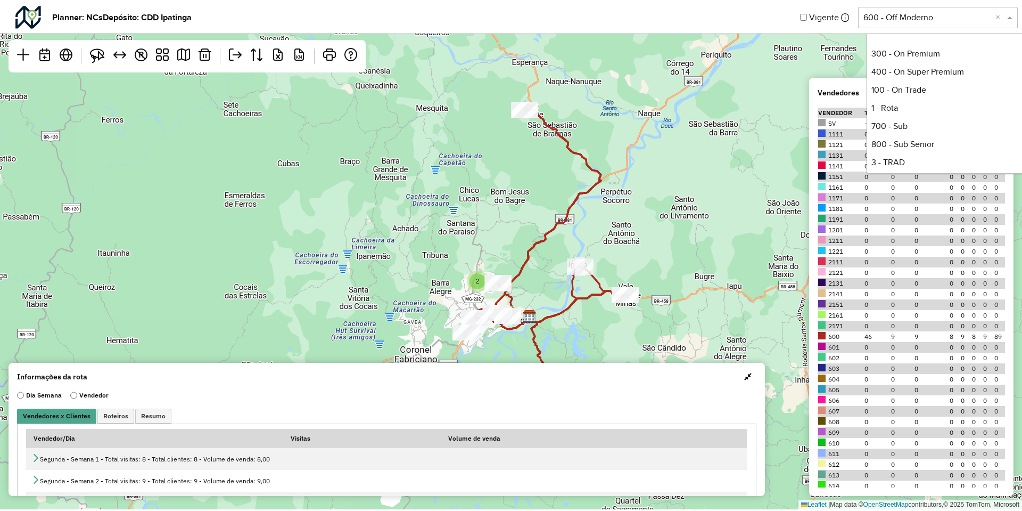
scroll to position [270, 0]
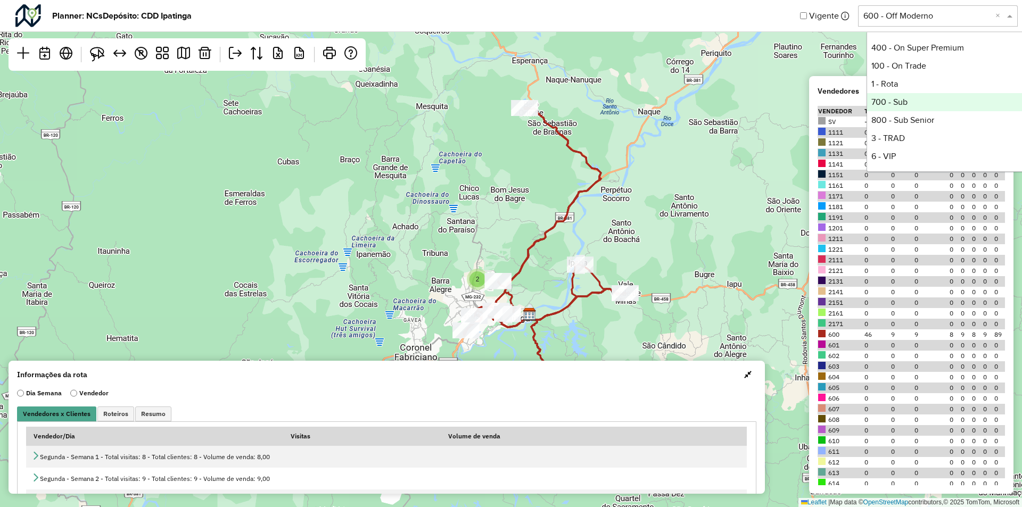
click at [895, 99] on div "700 - Sub" at bounding box center [946, 102] width 159 height 18
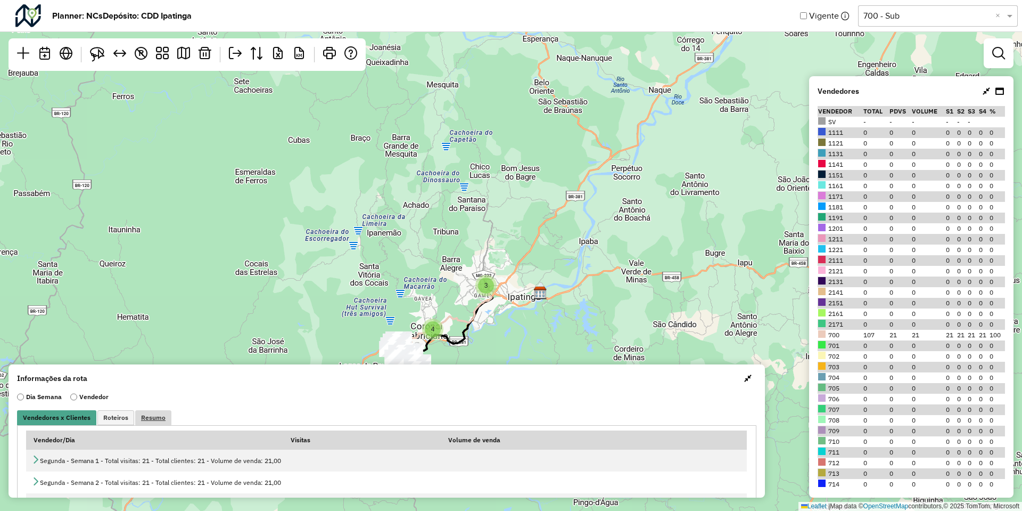
click at [135, 416] on link "Resumo" at bounding box center [153, 417] width 36 height 15
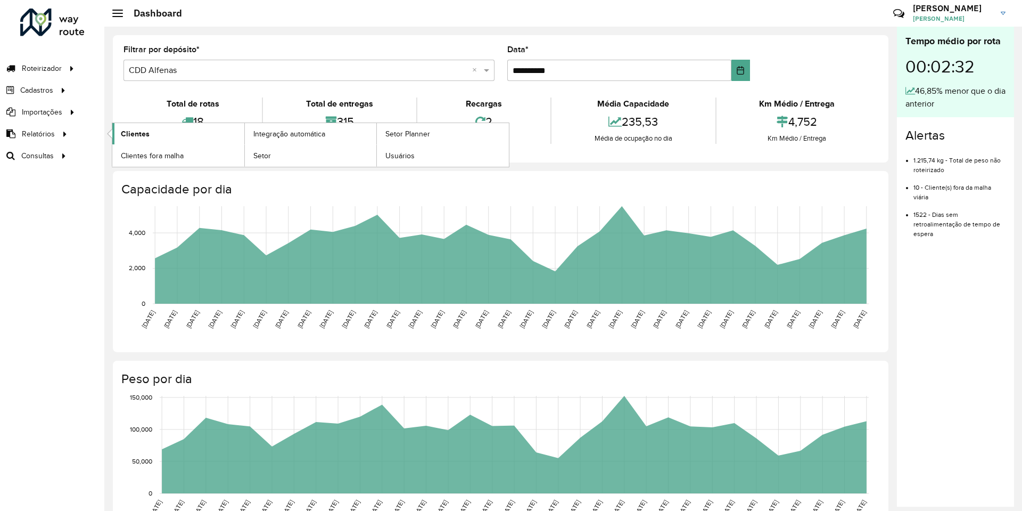
click at [126, 131] on span "Clientes" at bounding box center [135, 133] width 29 height 11
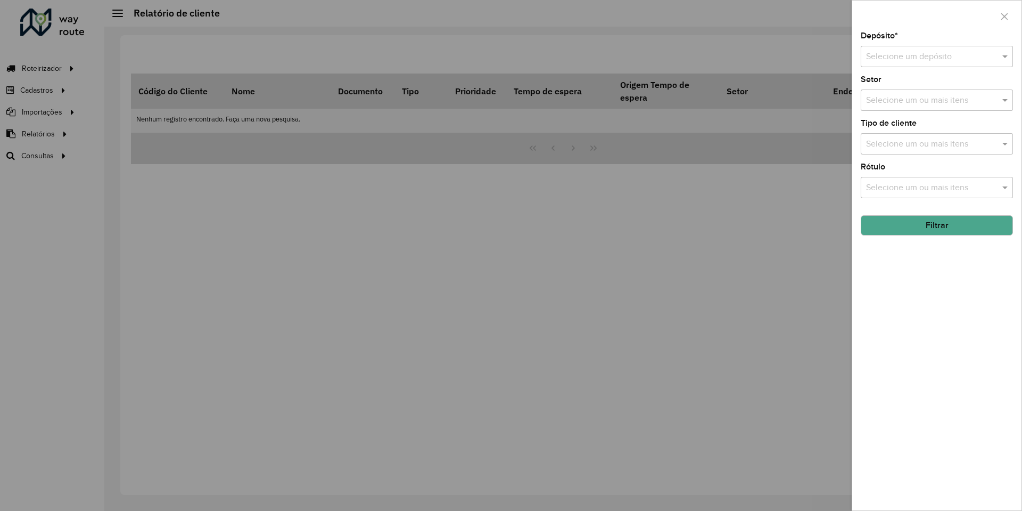
click at [940, 56] on input "text" at bounding box center [926, 57] width 120 height 13
type input "********"
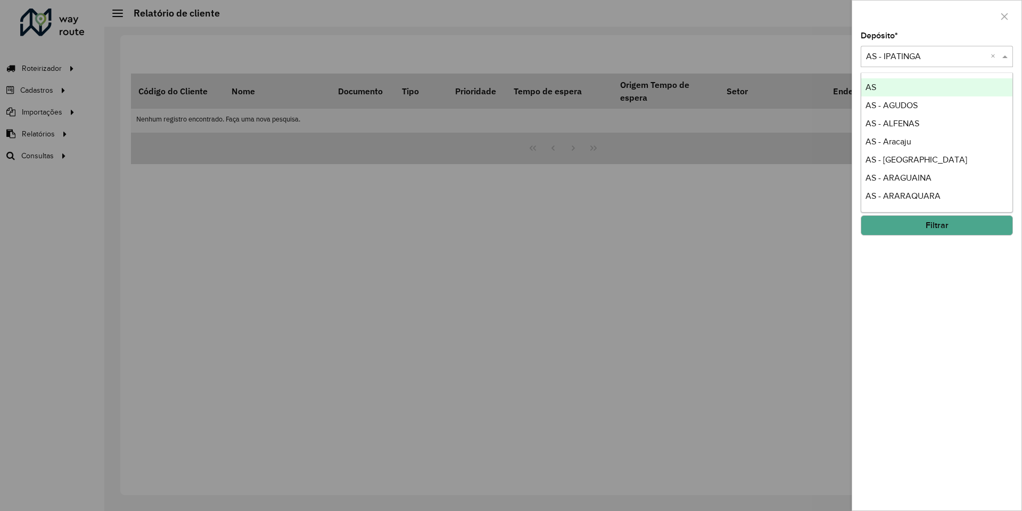
click at [940, 56] on input "text" at bounding box center [926, 57] width 120 height 13
type input "****"
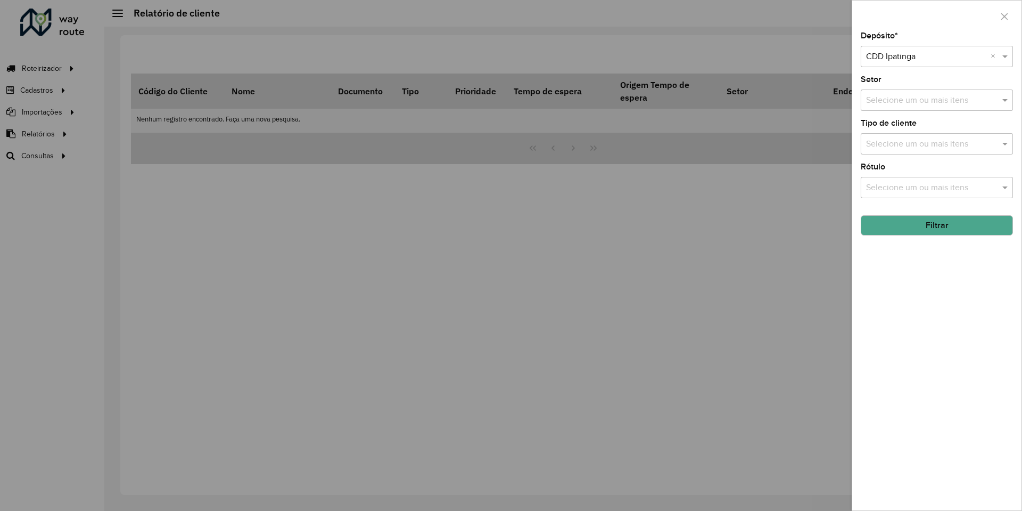
click at [942, 231] on button "Filtrar" at bounding box center [937, 225] width 152 height 20
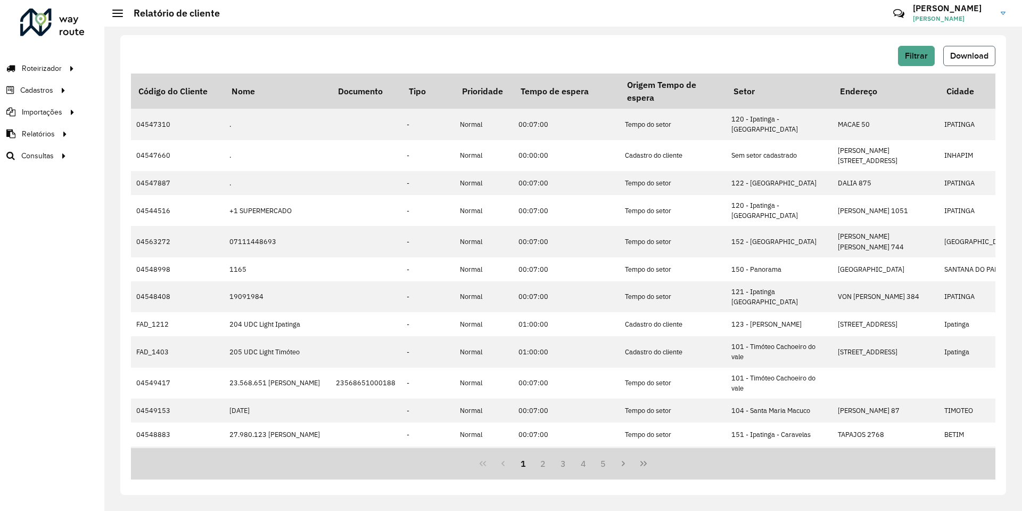
click at [951, 54] on span "Download" at bounding box center [969, 55] width 38 height 9
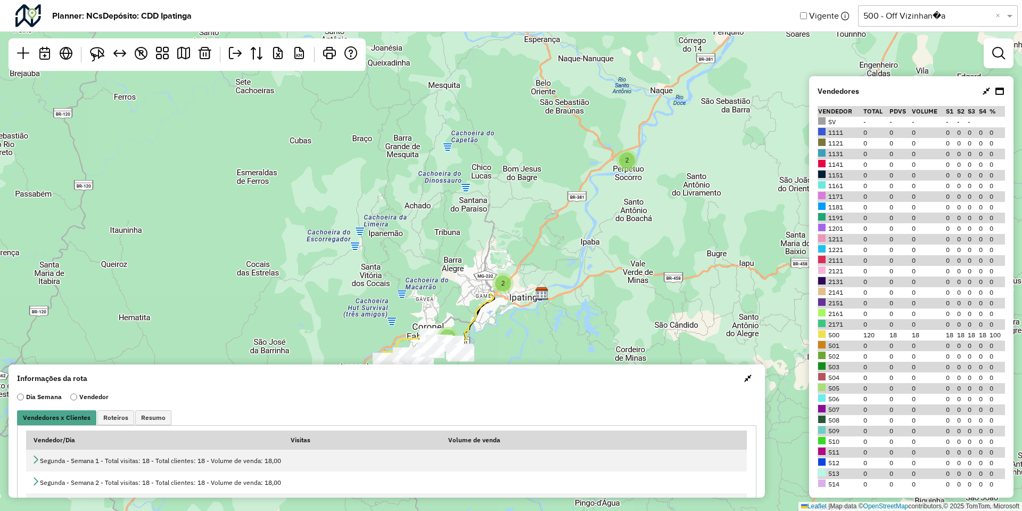
click at [176, 13] on strong "Depósito: CDD Ipatinga" at bounding box center [147, 16] width 89 height 13
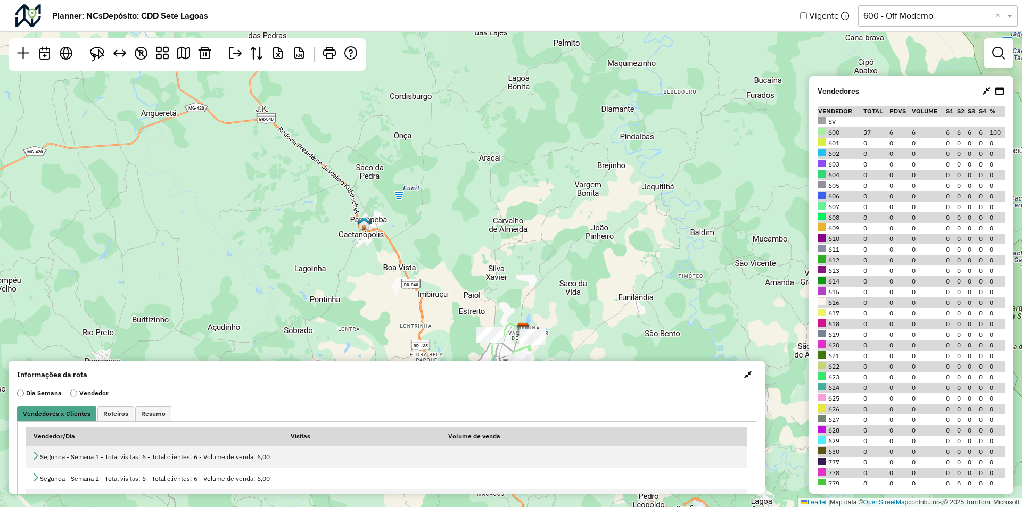
click at [880, 10] on input "text" at bounding box center [928, 16] width 128 height 13
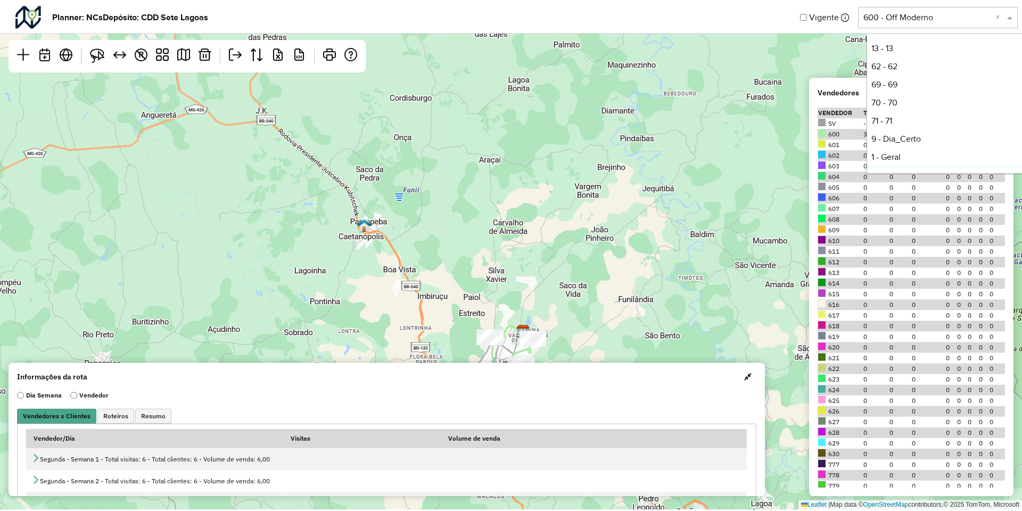
scroll to position [127, 0]
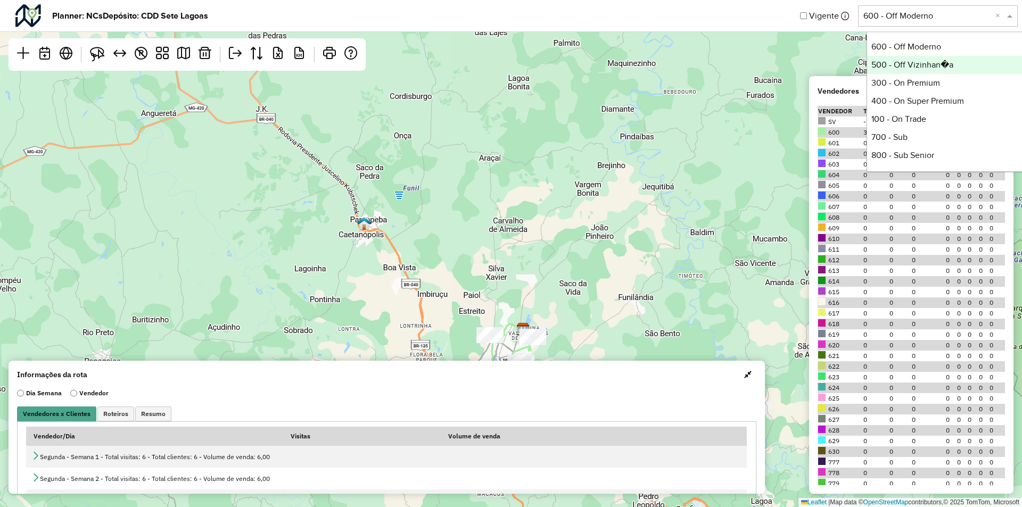
click at [895, 56] on div "500 - Off Vizinhan�a" at bounding box center [946, 65] width 159 height 18
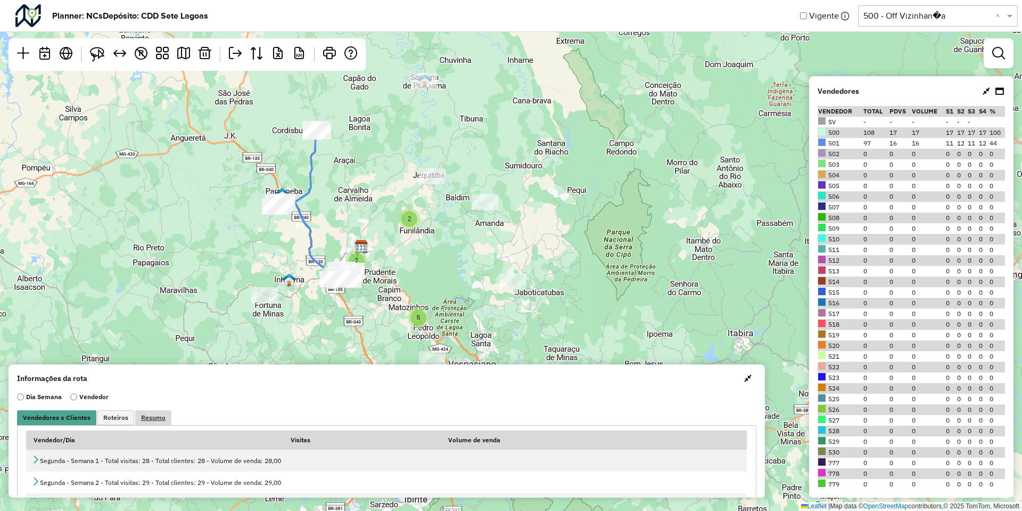
click at [155, 416] on span "Resumo" at bounding box center [153, 417] width 24 height 6
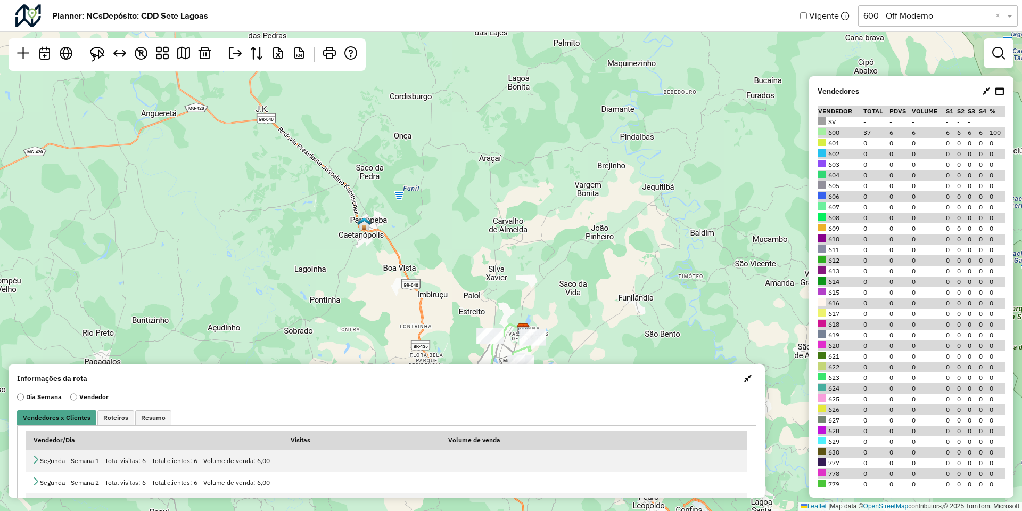
click at [888, 18] on input "text" at bounding box center [928, 16] width 128 height 13
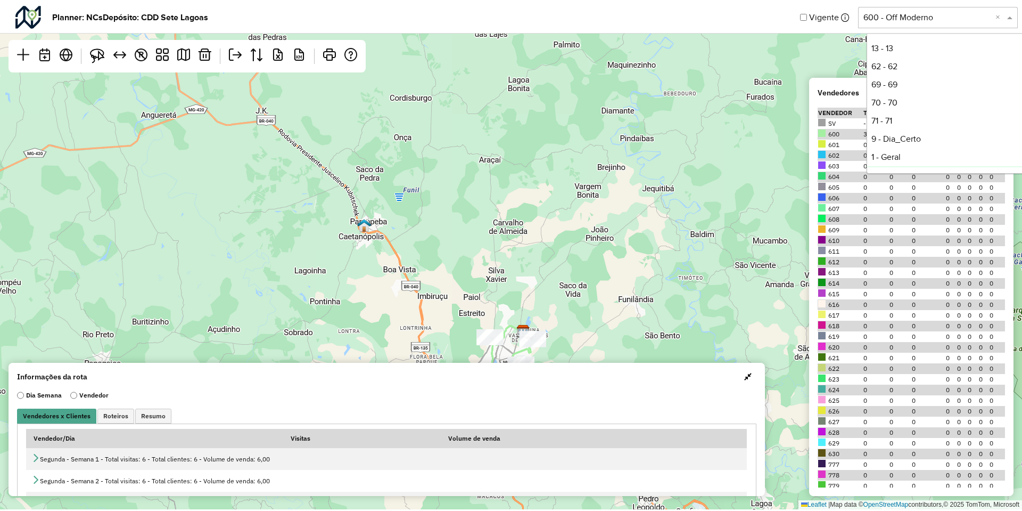
scroll to position [127, 0]
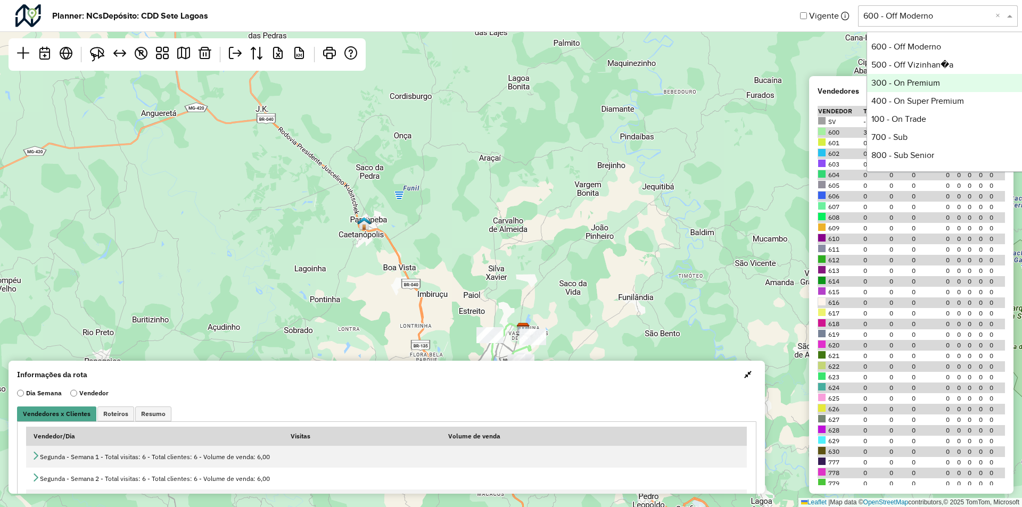
click at [893, 84] on div "300 - On Premium" at bounding box center [946, 83] width 159 height 18
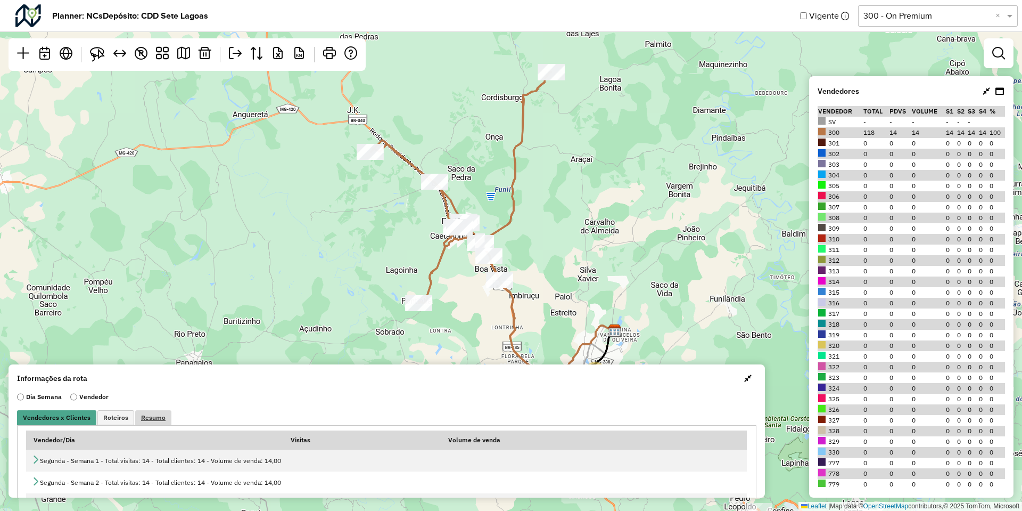
click at [158, 414] on span "Resumo" at bounding box center [153, 417] width 24 height 6
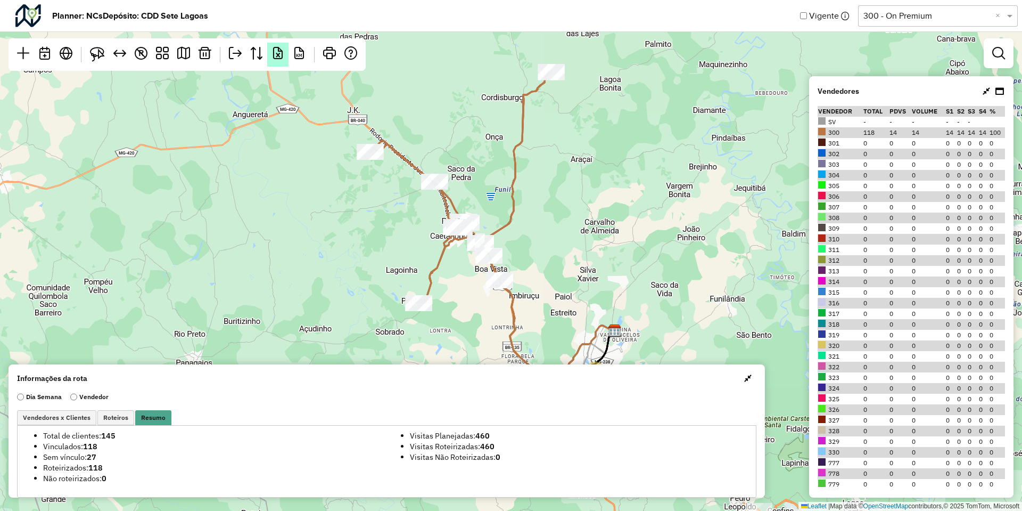
click at [288, 53] on link at bounding box center [277, 55] width 21 height 24
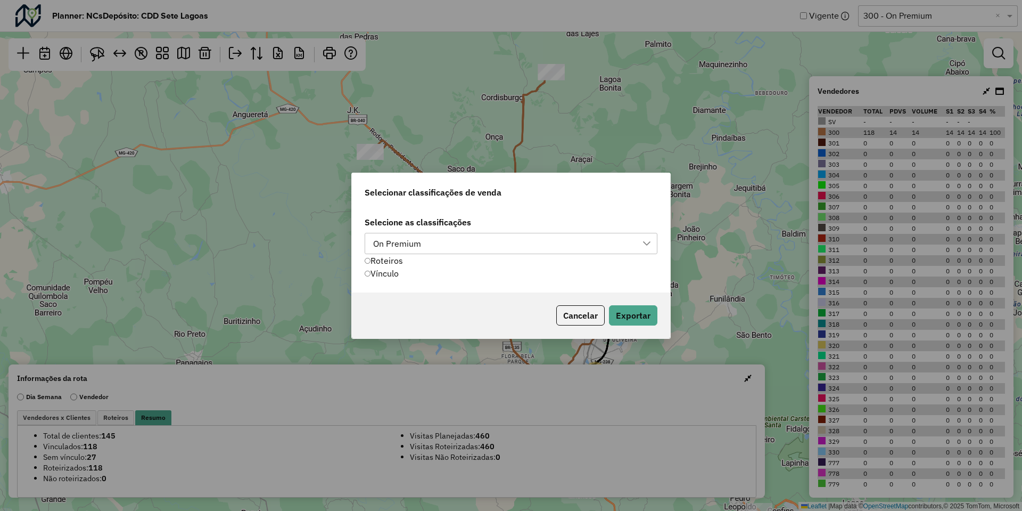
scroll to position [7, 48]
click at [399, 247] on div "On Premium" at bounding box center [396, 243] width 55 height 20
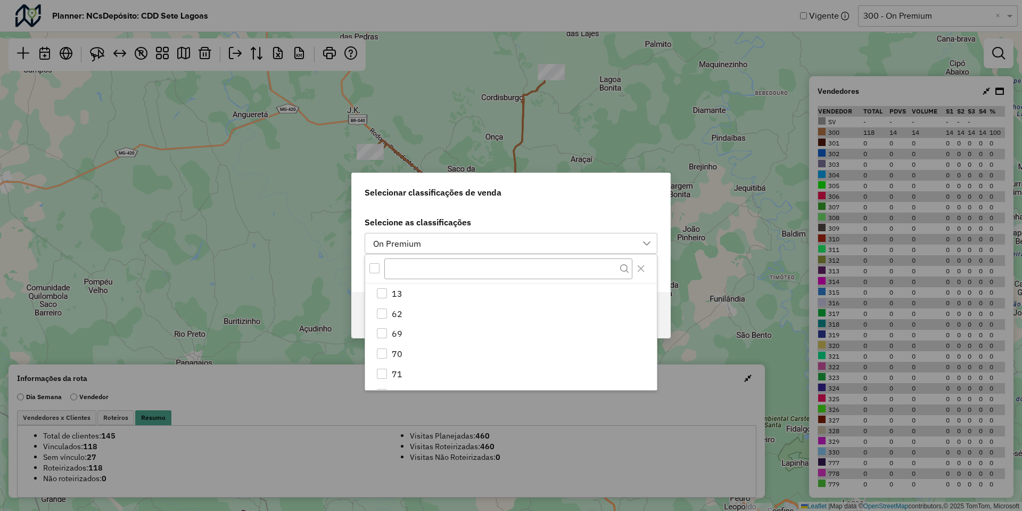
scroll to position [94, 0]
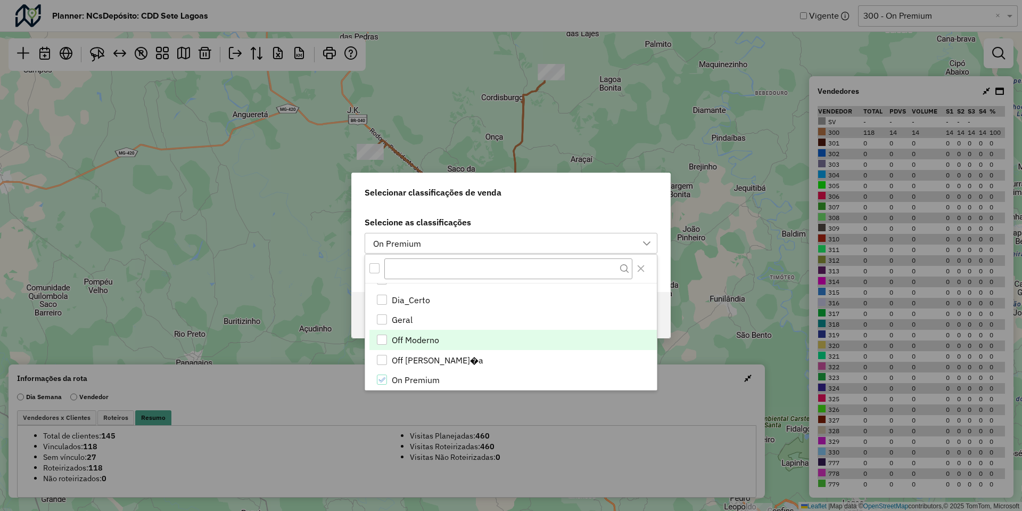
click at [409, 328] on ul "13 62 69 70 71 Dia_Certo Geral Off Moderno Off Vizinhan�a On Premium On Super P…" at bounding box center [511, 339] width 292 height 301
click at [412, 334] on span "Off Moderno" at bounding box center [415, 339] width 47 height 13
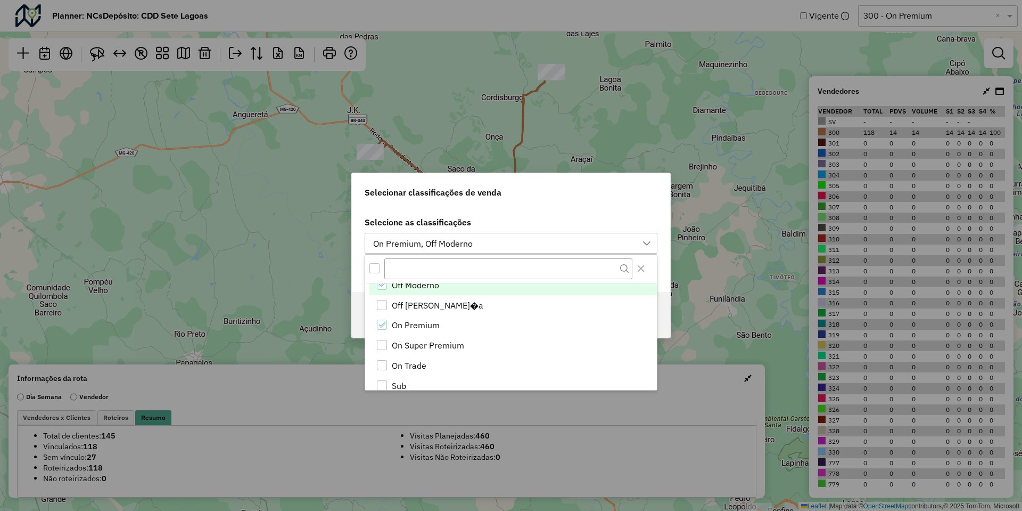
scroll to position [183, 0]
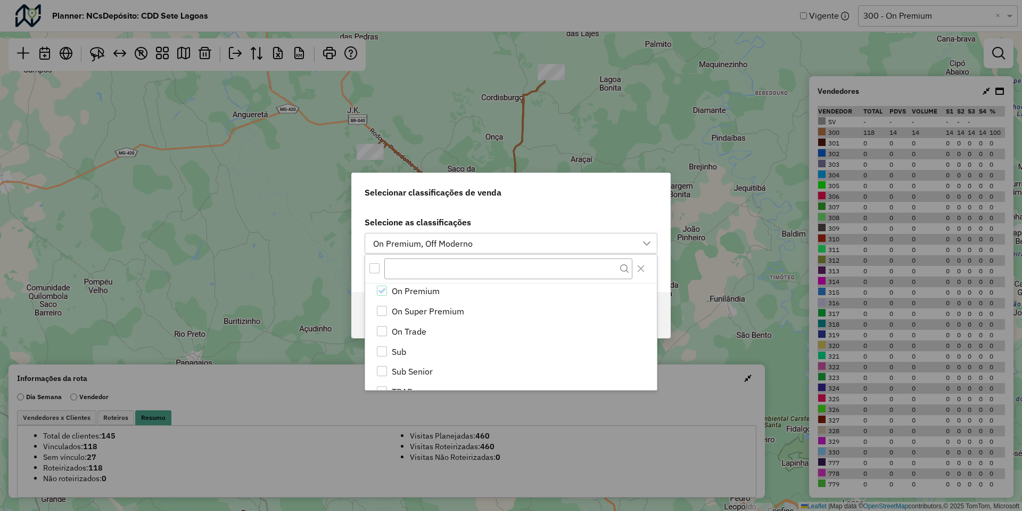
click at [412, 334] on span "On Trade" at bounding box center [409, 331] width 35 height 13
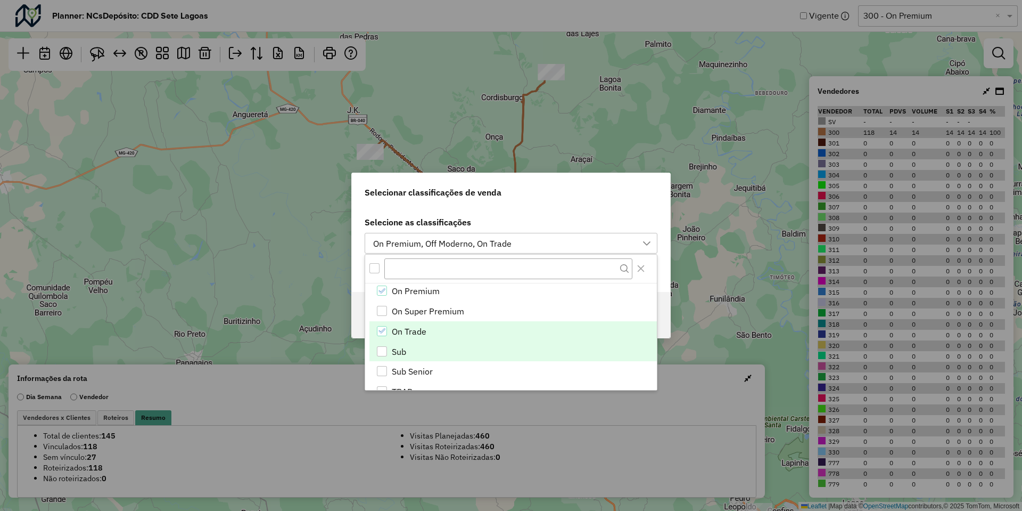
click at [410, 343] on li "Sub" at bounding box center [512, 351] width 287 height 20
click at [587, 223] on label "Selecione as classificações" at bounding box center [511, 222] width 293 height 13
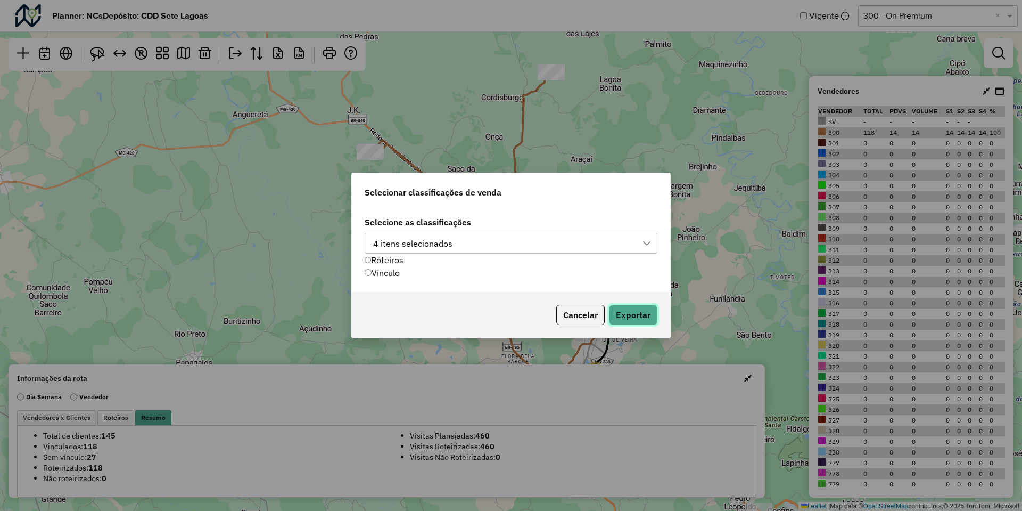
click at [630, 309] on button "Exportar" at bounding box center [633, 315] width 48 height 20
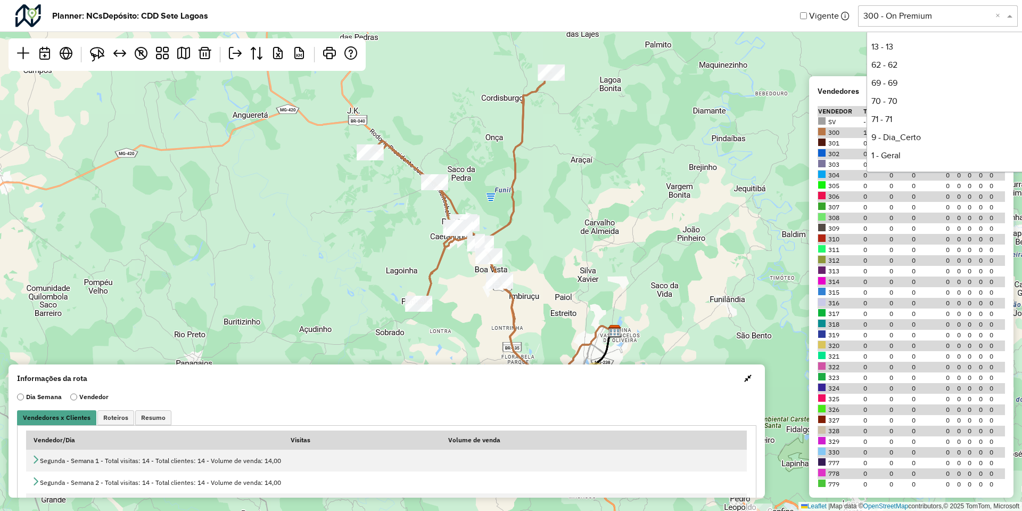
click at [915, 22] on input "text" at bounding box center [928, 16] width 128 height 13
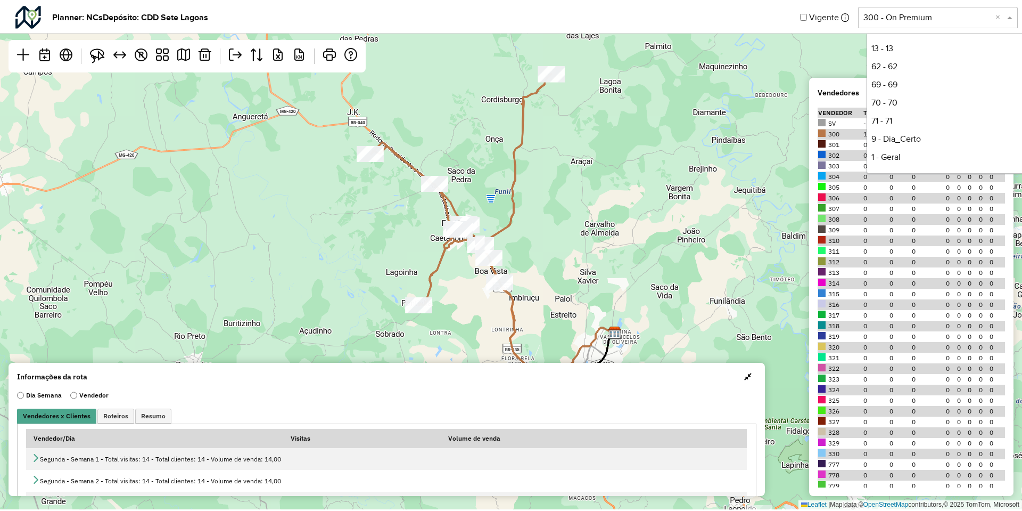
scroll to position [144, 0]
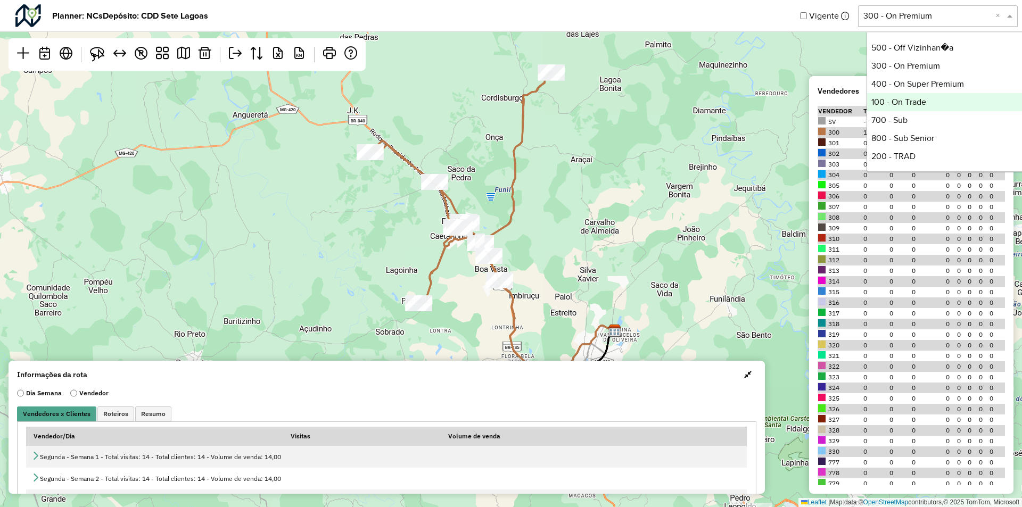
click at [891, 108] on div "100 - On Trade" at bounding box center [946, 102] width 159 height 18
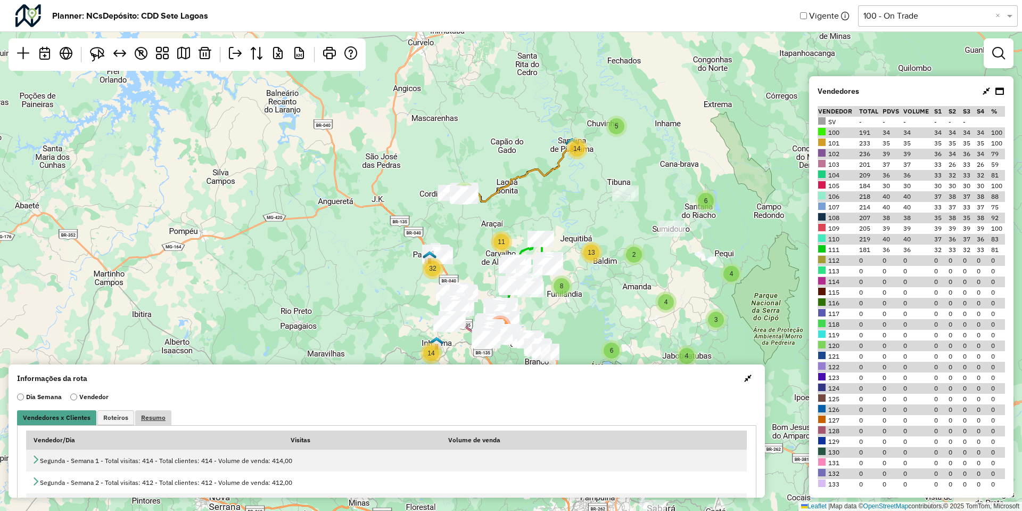
click at [155, 415] on span "Resumo" at bounding box center [153, 417] width 24 height 6
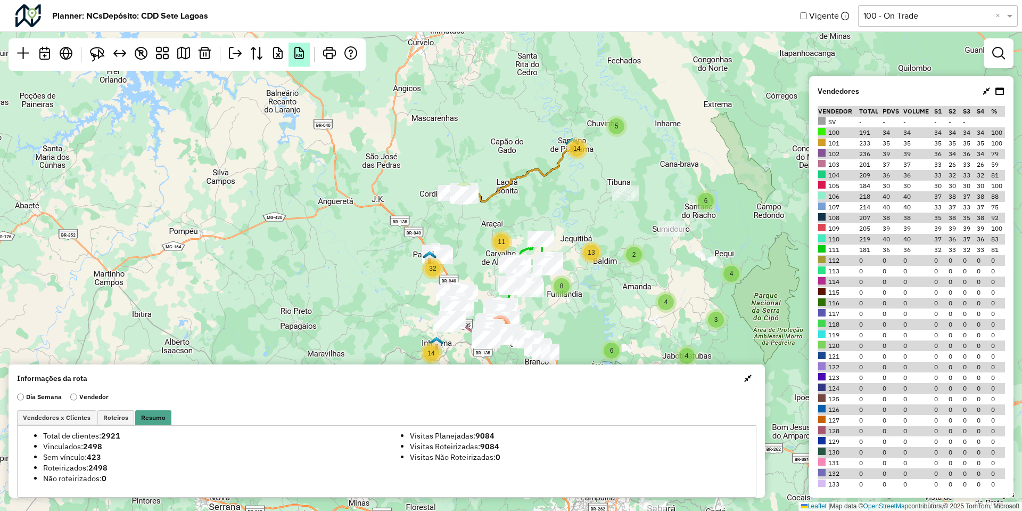
click at [300, 50] on em "KM" at bounding box center [299, 53] width 13 height 13
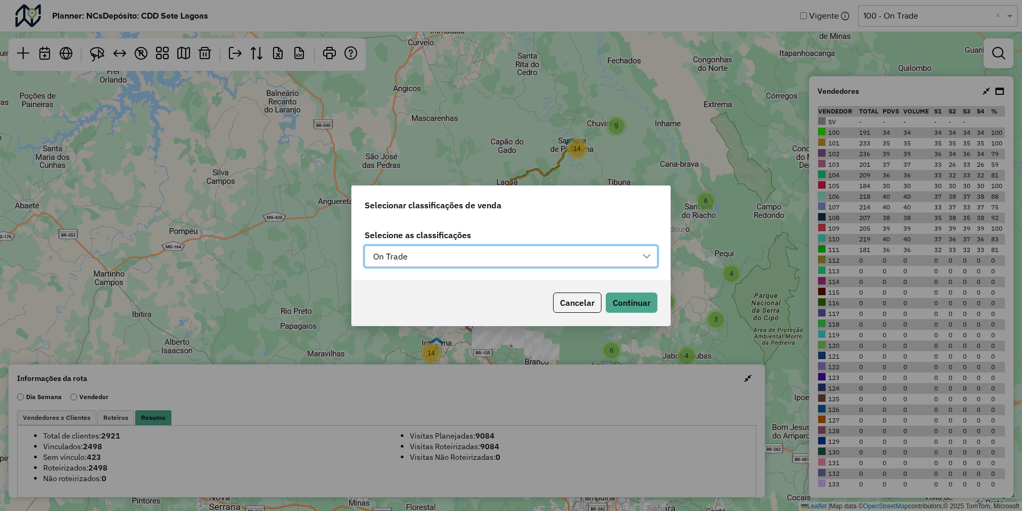
scroll to position [8, 48]
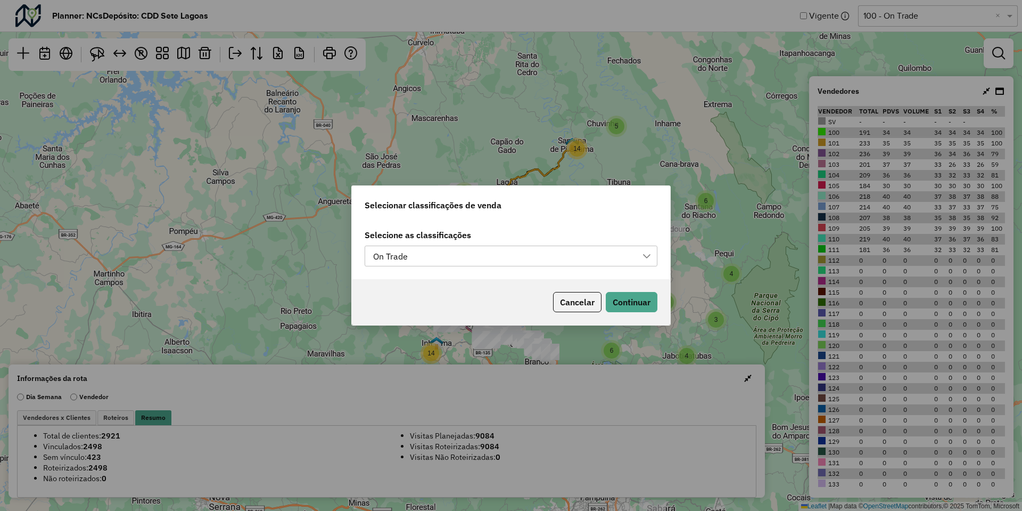
click at [474, 260] on div "On Trade" at bounding box center [502, 256] width 267 height 20
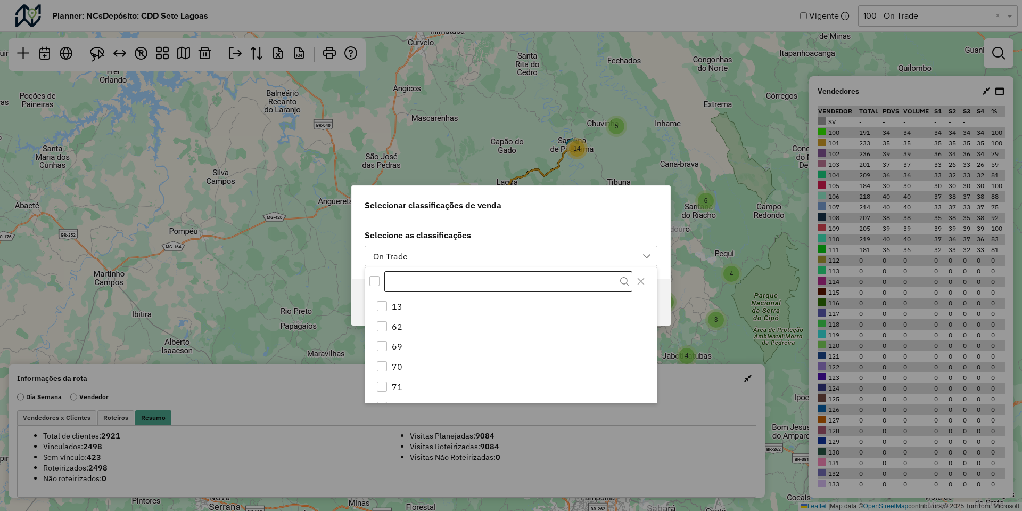
scroll to position [135, 0]
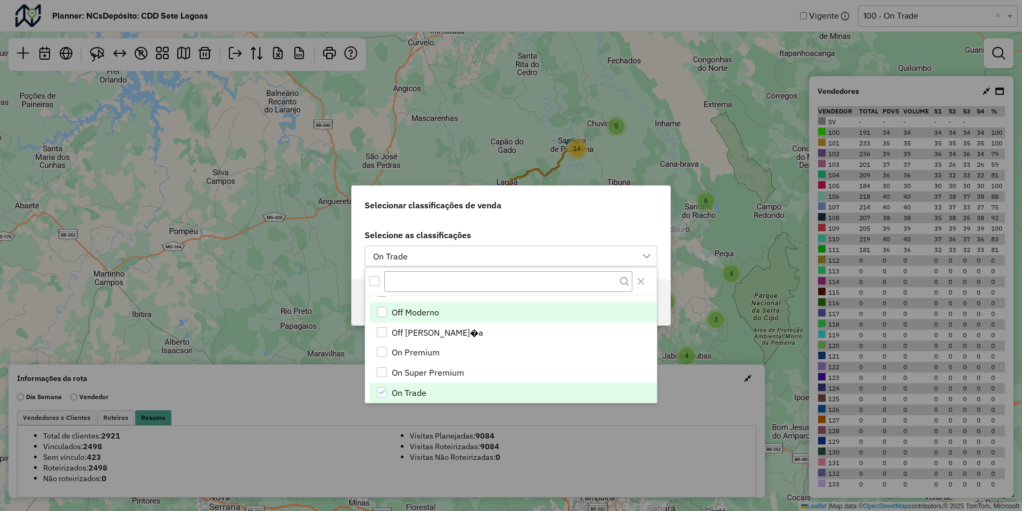
click at [452, 301] on ul "13 62 69 70 71 Dia_Certo Geral Off Moderno Off Vizinhan�a On Premium On Super P…" at bounding box center [511, 311] width 292 height 301
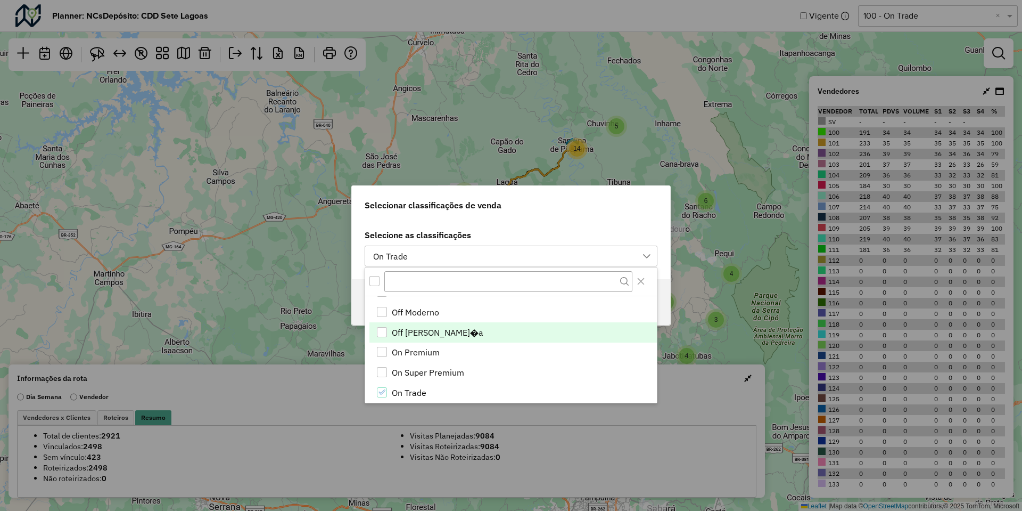
click at [435, 330] on span "Off Vizinhan�a" at bounding box center [438, 332] width 92 height 13
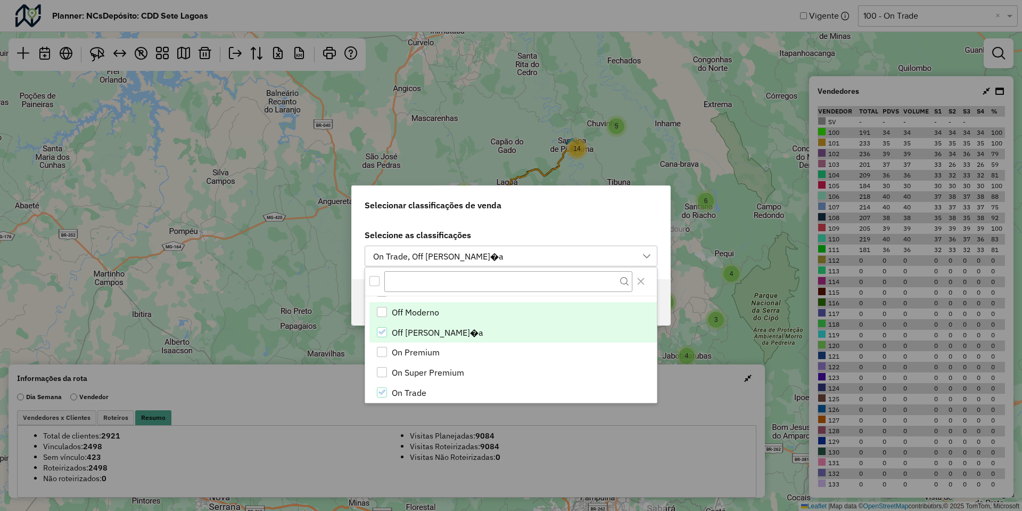
click at [434, 314] on span "Off Moderno" at bounding box center [415, 312] width 47 height 13
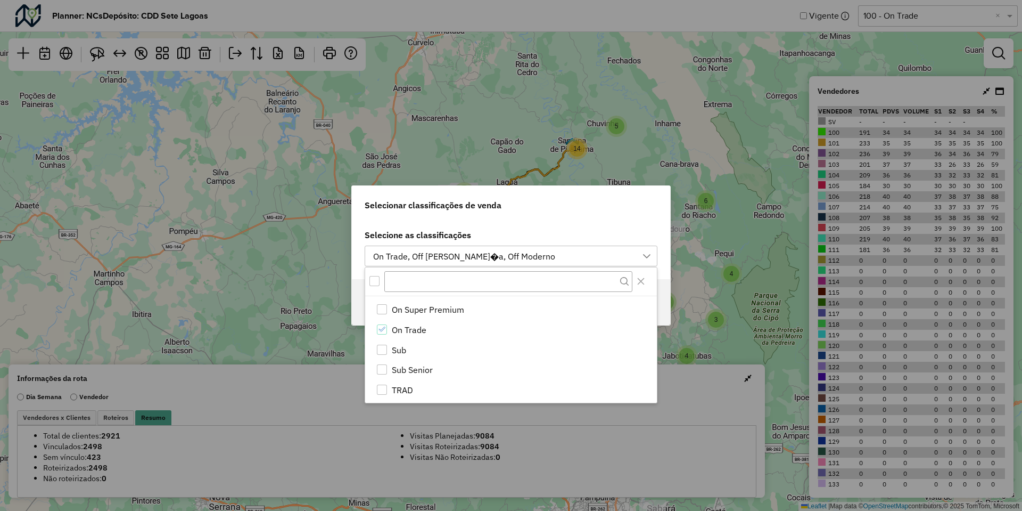
scroll to position [203, 0]
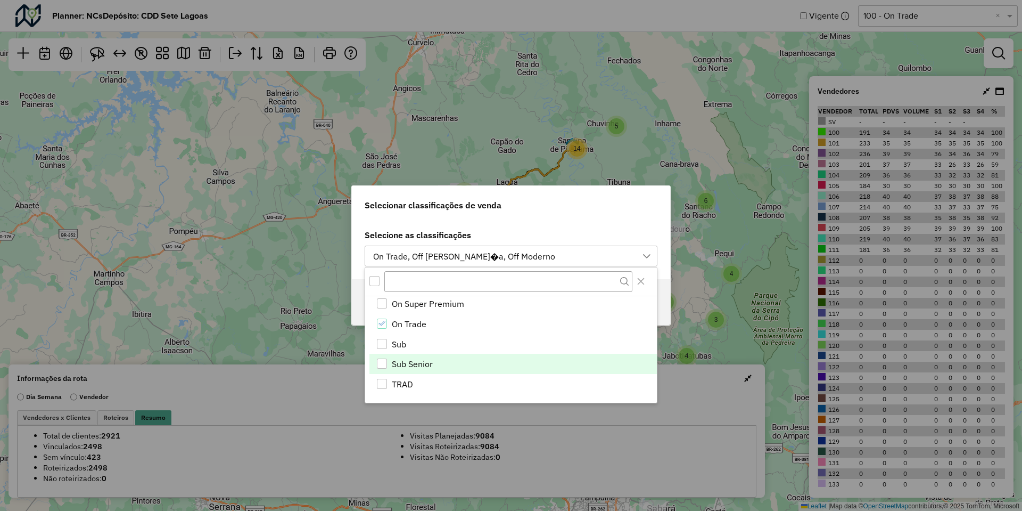
click at [425, 353] on li "Sub Senior" at bounding box center [512, 363] width 287 height 20
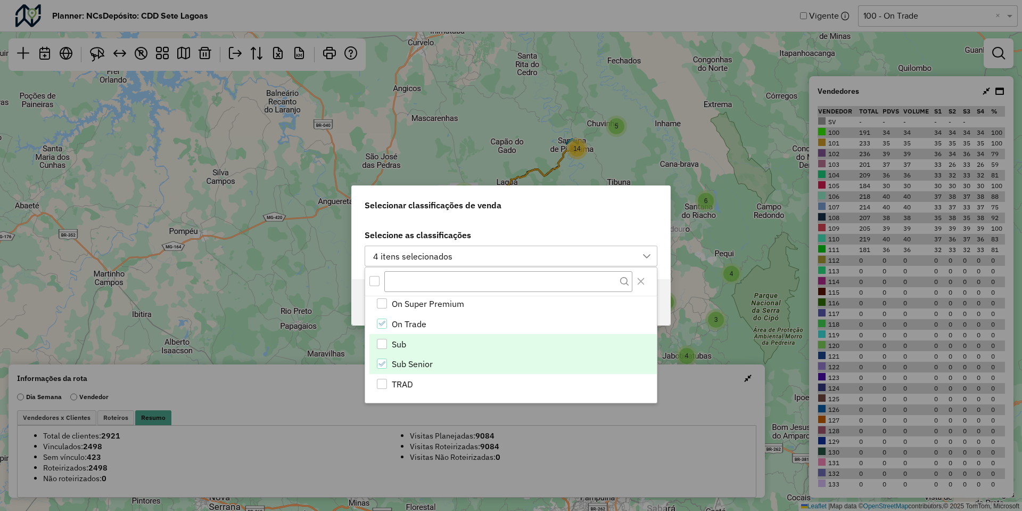
click at [423, 347] on li "Sub" at bounding box center [512, 344] width 287 height 20
click at [423, 358] on span "Sub Senior" at bounding box center [412, 363] width 41 height 13
click at [550, 246] on div "4 itens selecionados" at bounding box center [502, 256] width 267 height 20
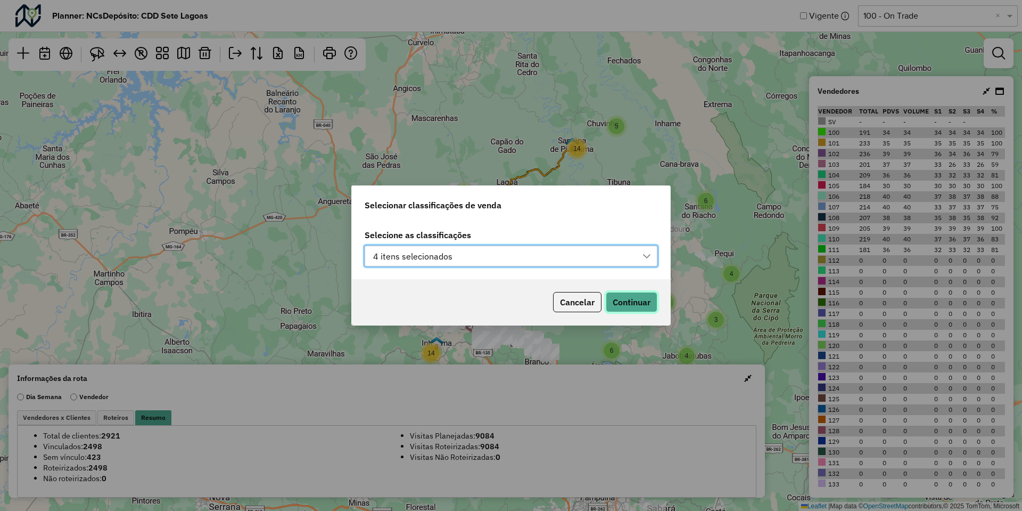
click at [626, 297] on button "Continuar" at bounding box center [632, 302] width 52 height 20
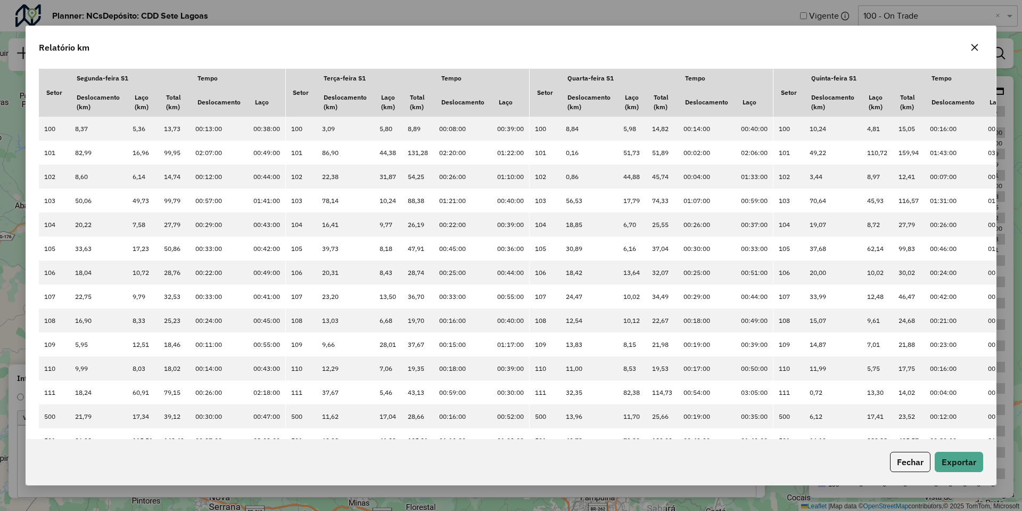
click at [755, 46] on div "Relatório km" at bounding box center [511, 45] width 970 height 38
click at [970, 44] on button "button" at bounding box center [974, 47] width 17 height 17
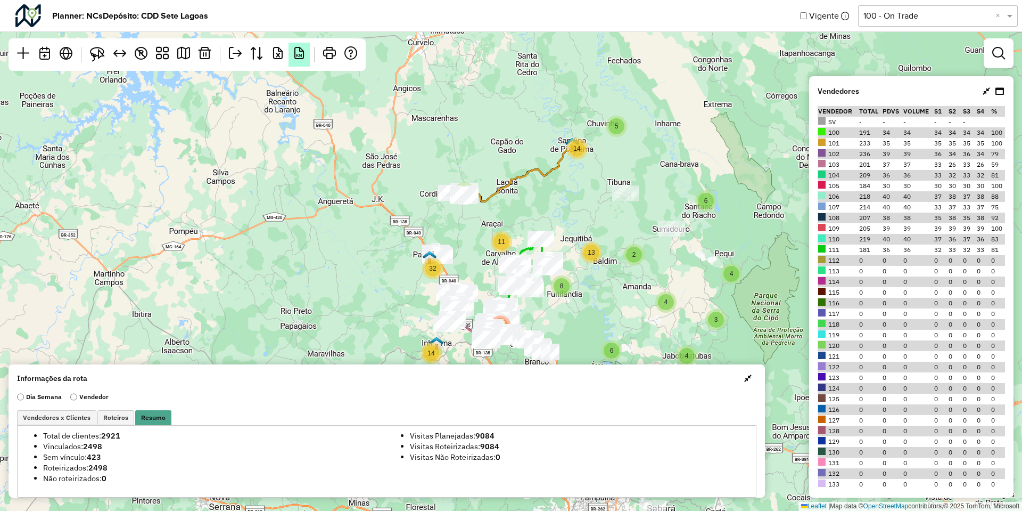
click at [301, 59] on em "KM" at bounding box center [299, 53] width 13 height 13
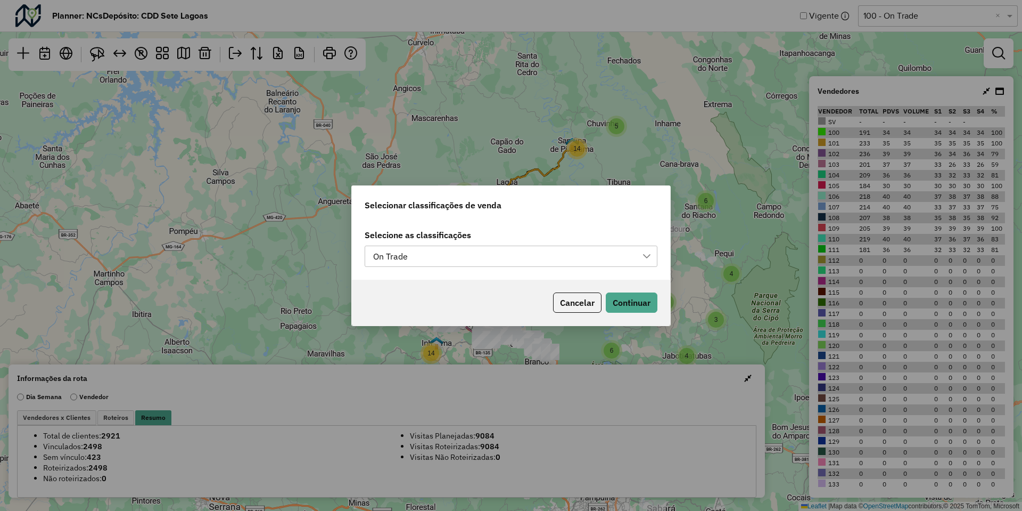
scroll to position [8, 48]
click at [525, 255] on div "On Trade" at bounding box center [502, 256] width 267 height 20
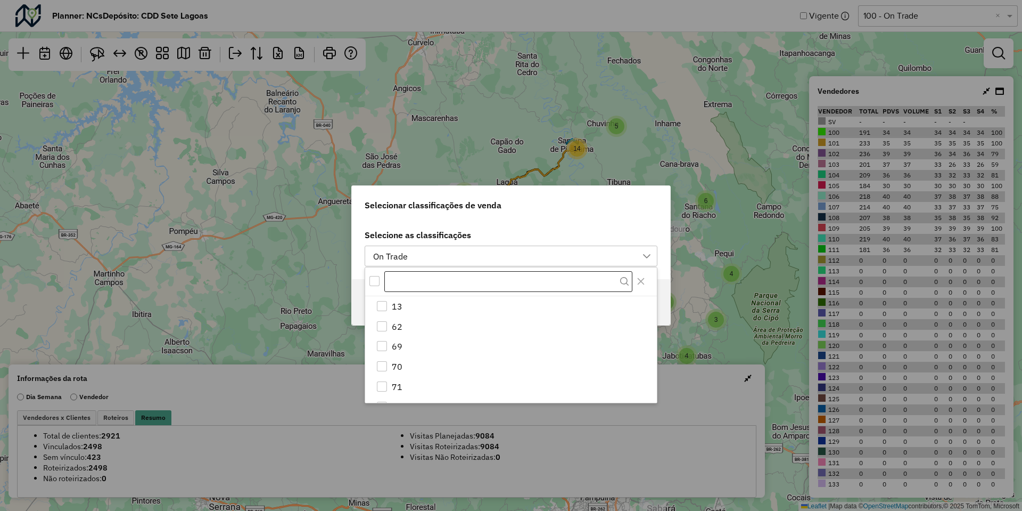
scroll to position [135, 0]
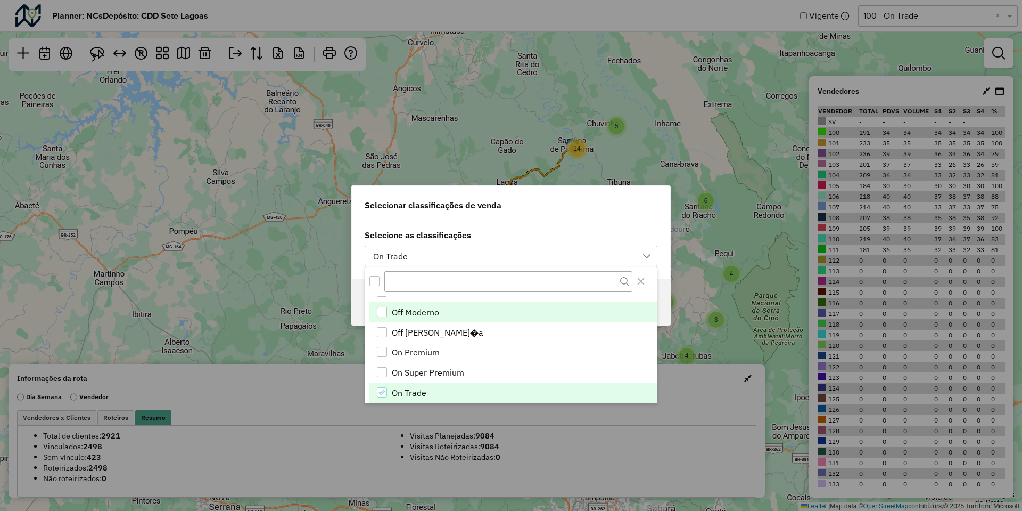
click at [410, 313] on span "Off Moderno" at bounding box center [415, 312] width 47 height 13
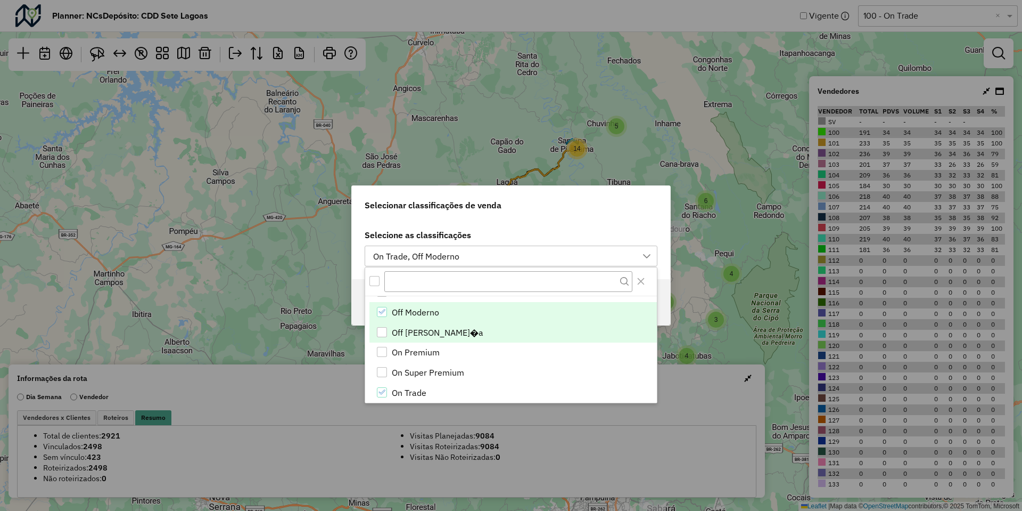
click at [410, 327] on span "Off Vizinhan�a" at bounding box center [438, 332] width 92 height 13
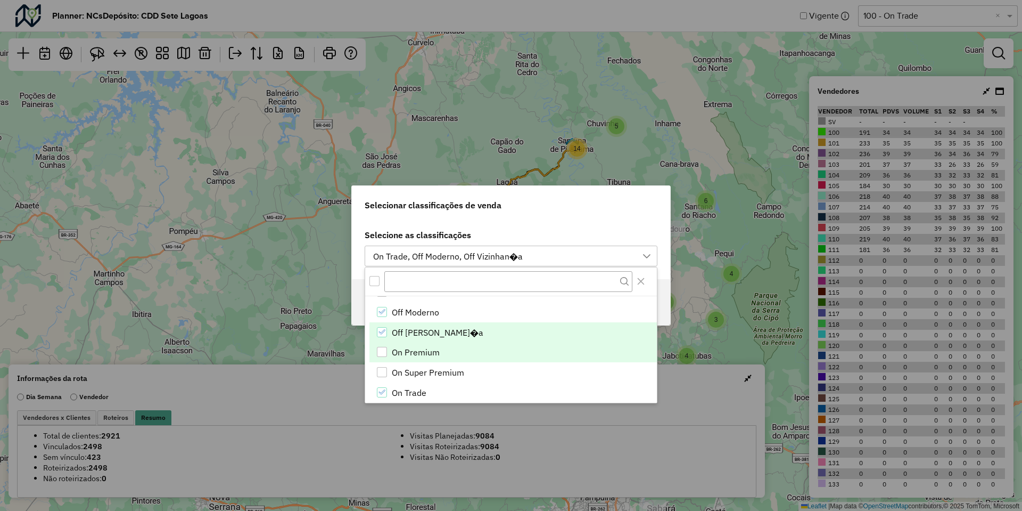
click at [407, 344] on li "On Premium" at bounding box center [512, 352] width 287 height 20
click at [542, 233] on label "Selecione as classificações" at bounding box center [511, 234] width 293 height 13
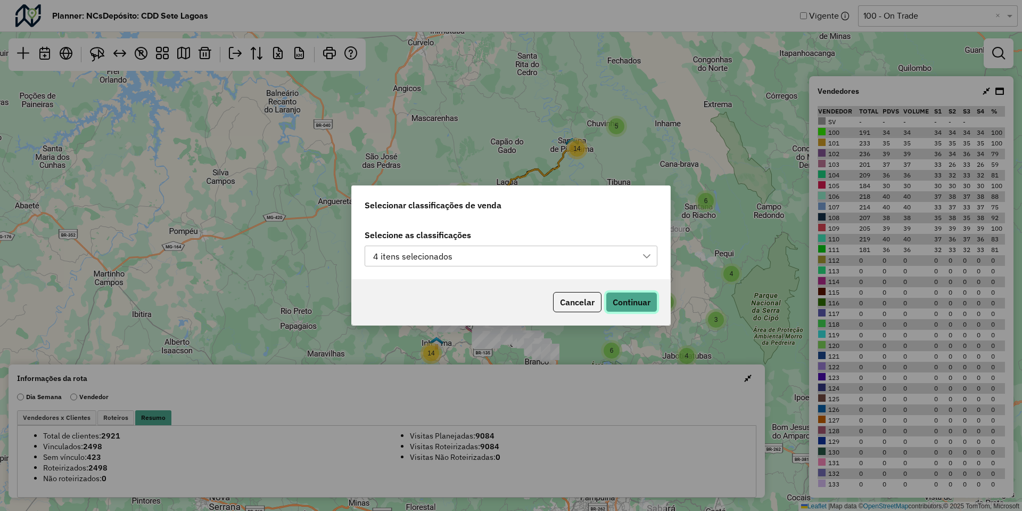
click at [655, 302] on button "Continuar" at bounding box center [632, 302] width 52 height 20
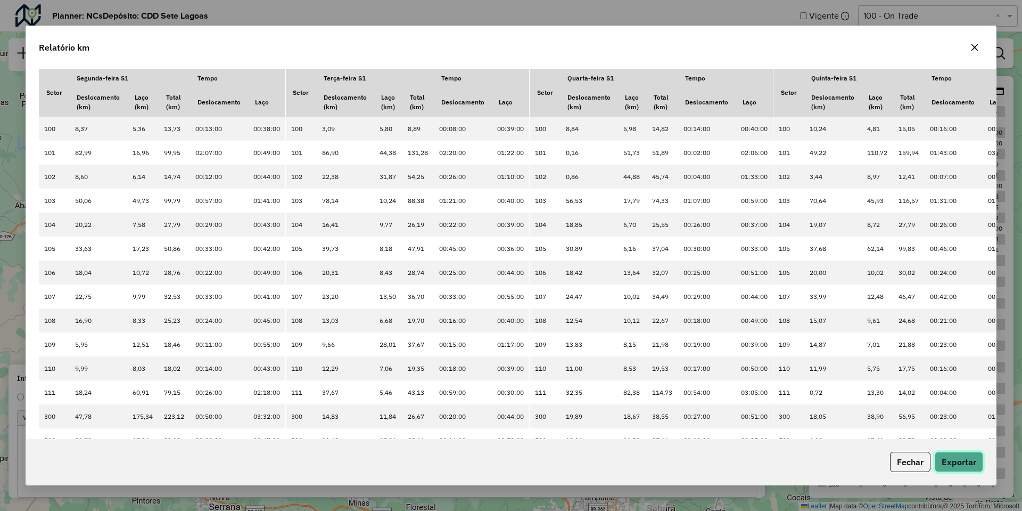
click at [971, 464] on button "Exportar" at bounding box center [959, 461] width 48 height 20
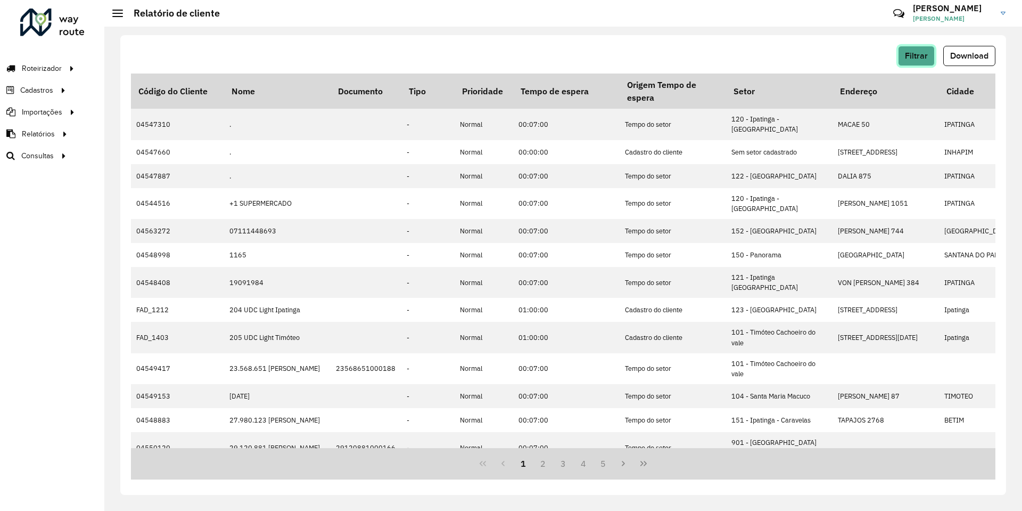
click at [901, 52] on button "Filtrar" at bounding box center [916, 56] width 37 height 20
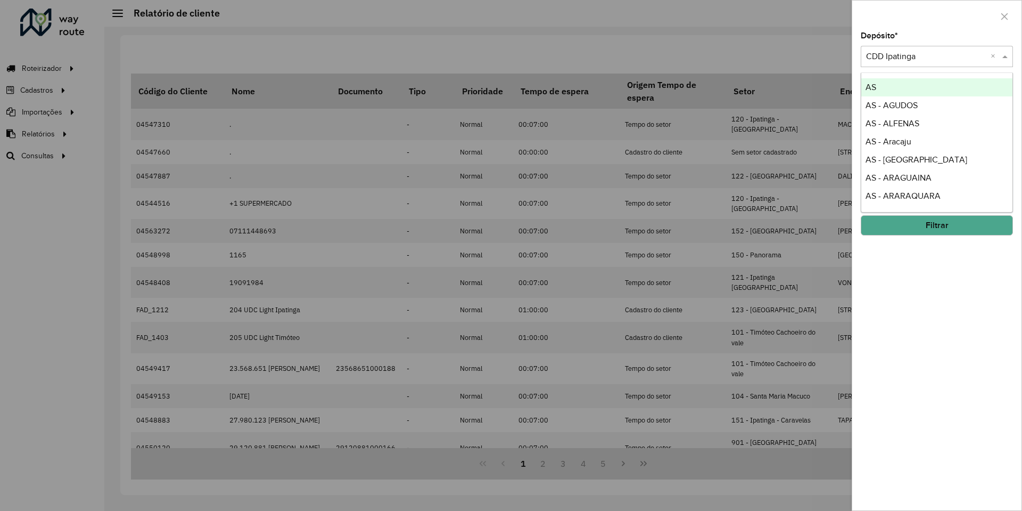
click at [903, 52] on input "text" at bounding box center [926, 57] width 120 height 13
type input "***"
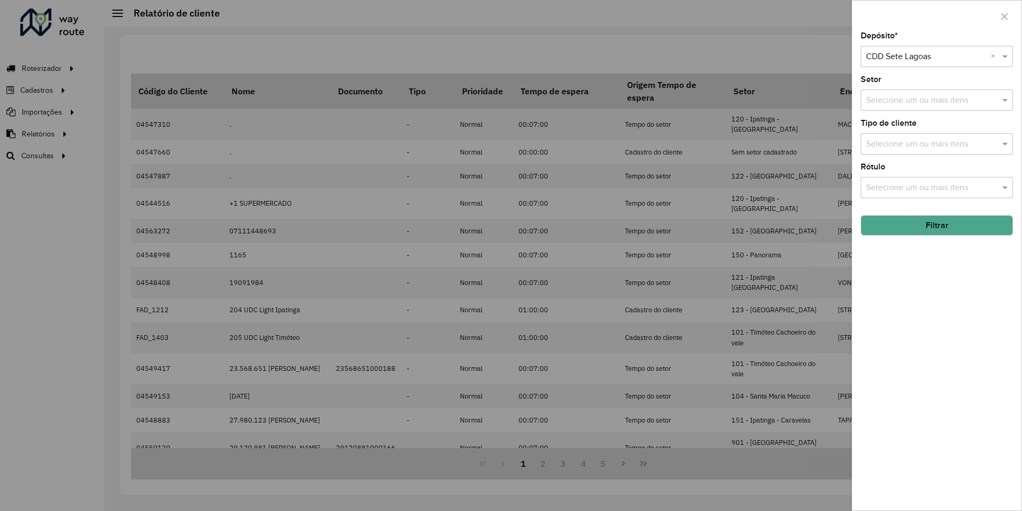
click at [949, 225] on button "Filtrar" at bounding box center [937, 225] width 152 height 20
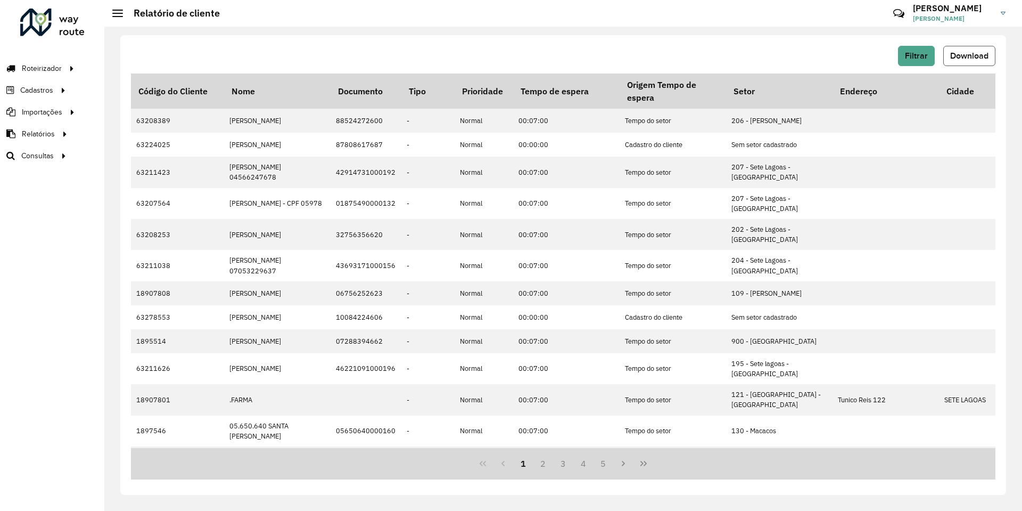
click at [981, 47] on button "Download" at bounding box center [969, 56] width 52 height 20
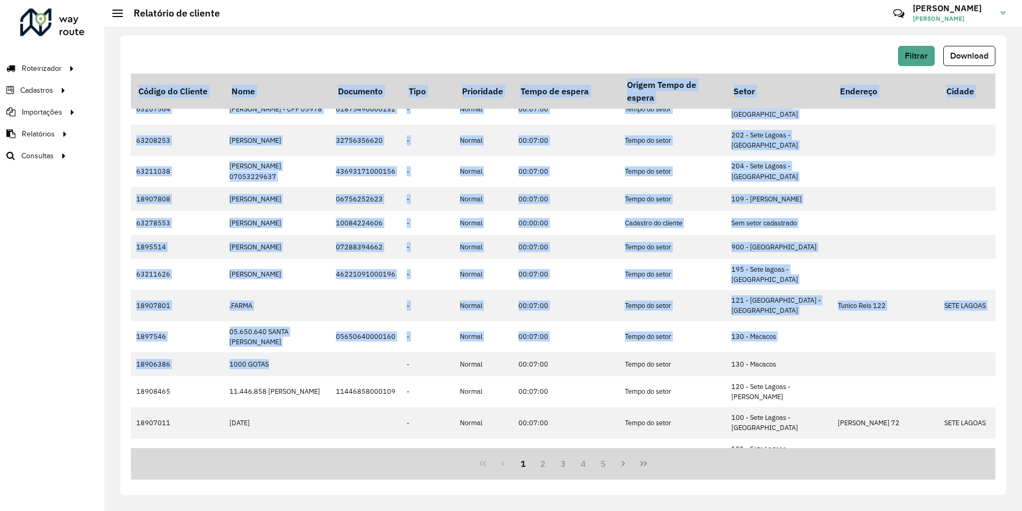
scroll to position [236, 0]
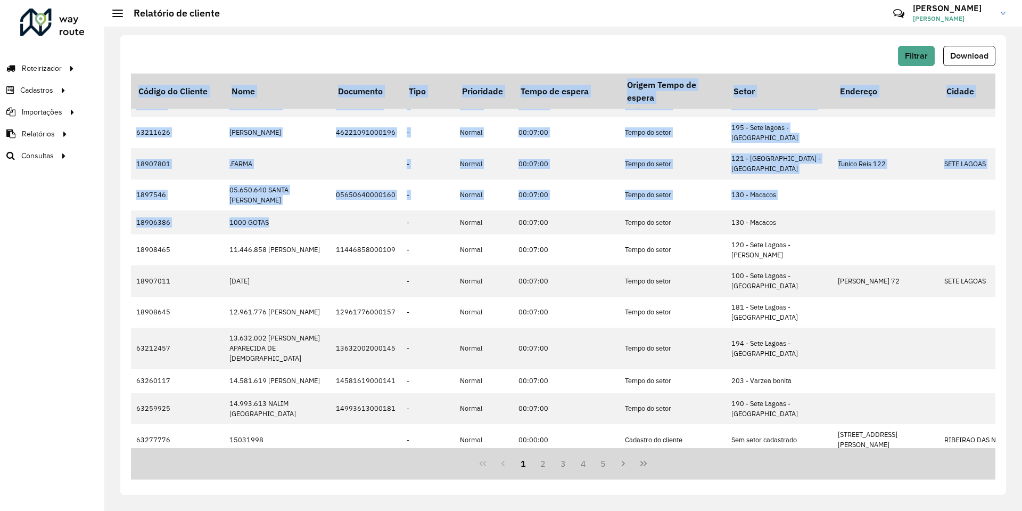
drag, startPoint x: 315, startPoint y: 444, endPoint x: 346, endPoint y: 448, distance: 31.1
click at [346, 448] on div "Código do Cliente Nome Documento Tipo Prioridade Tempo de espera Origem Tempo d…" at bounding box center [563, 276] width 865 height 406
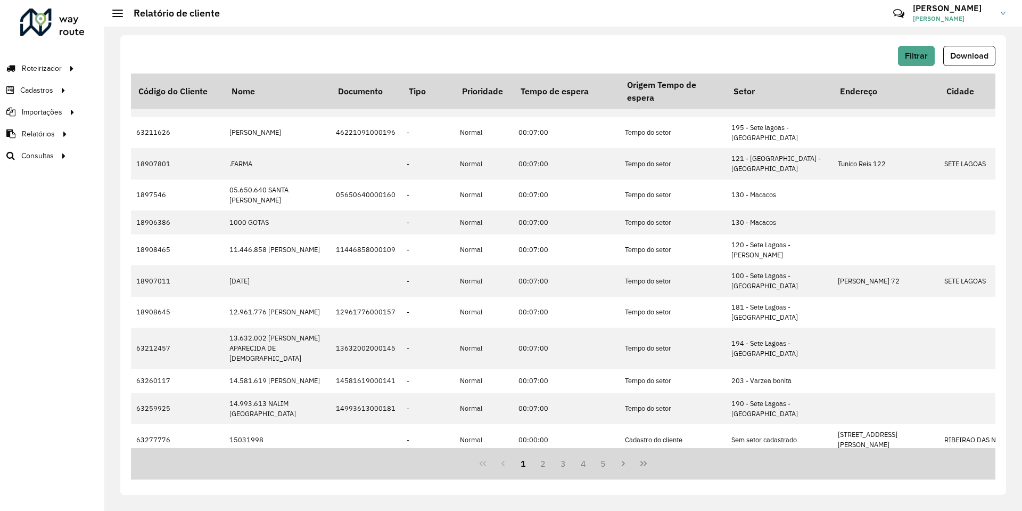
click at [348, 448] on div "1 2 3 4 5" at bounding box center [563, 463] width 865 height 31
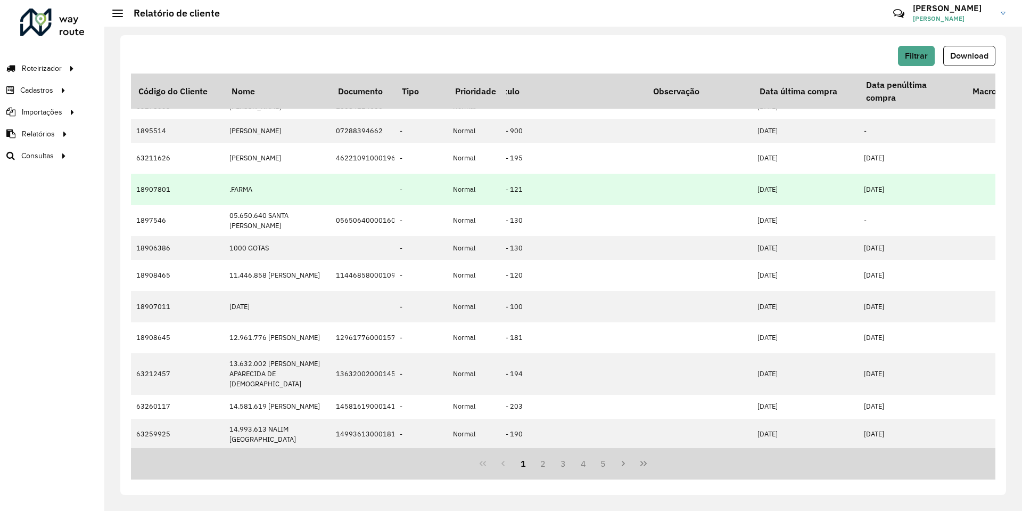
scroll to position [236, 1411]
